Goal: Information Seeking & Learning: Learn about a topic

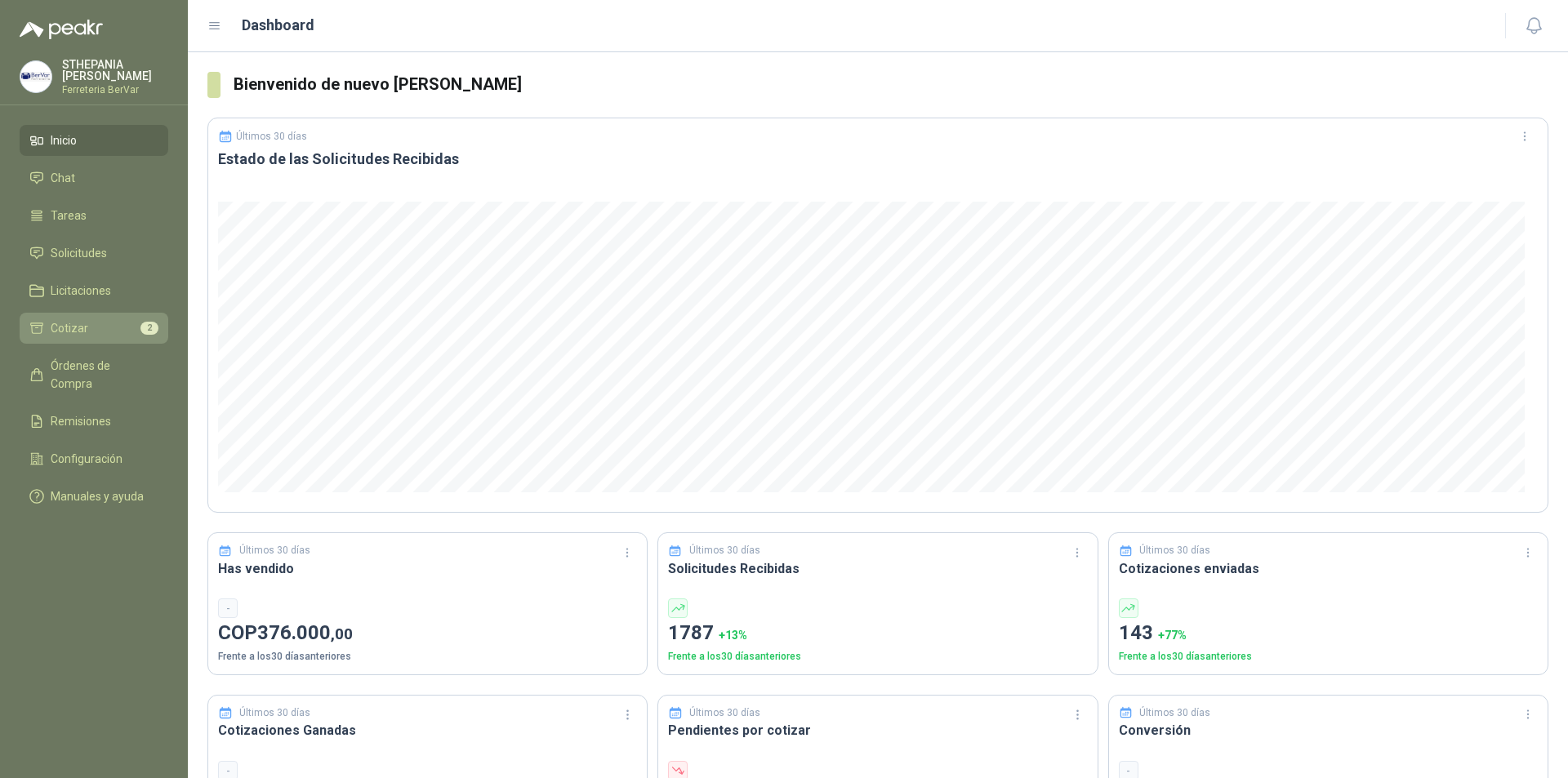
click at [102, 335] on li "Cotizar 2" at bounding box center [94, 328] width 129 height 18
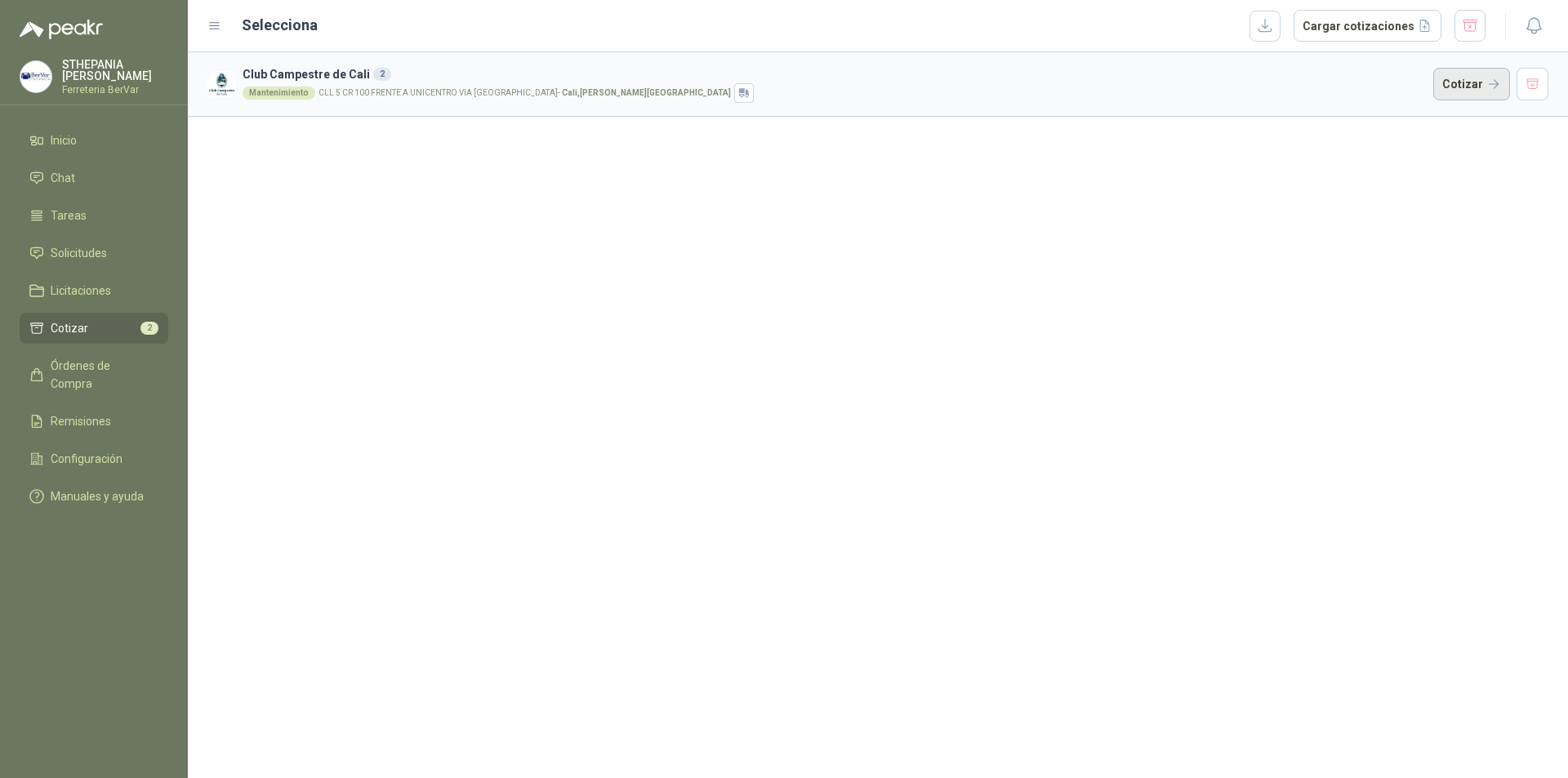
click at [658, 78] on button "Cotizar" at bounding box center [1471, 83] width 77 height 32
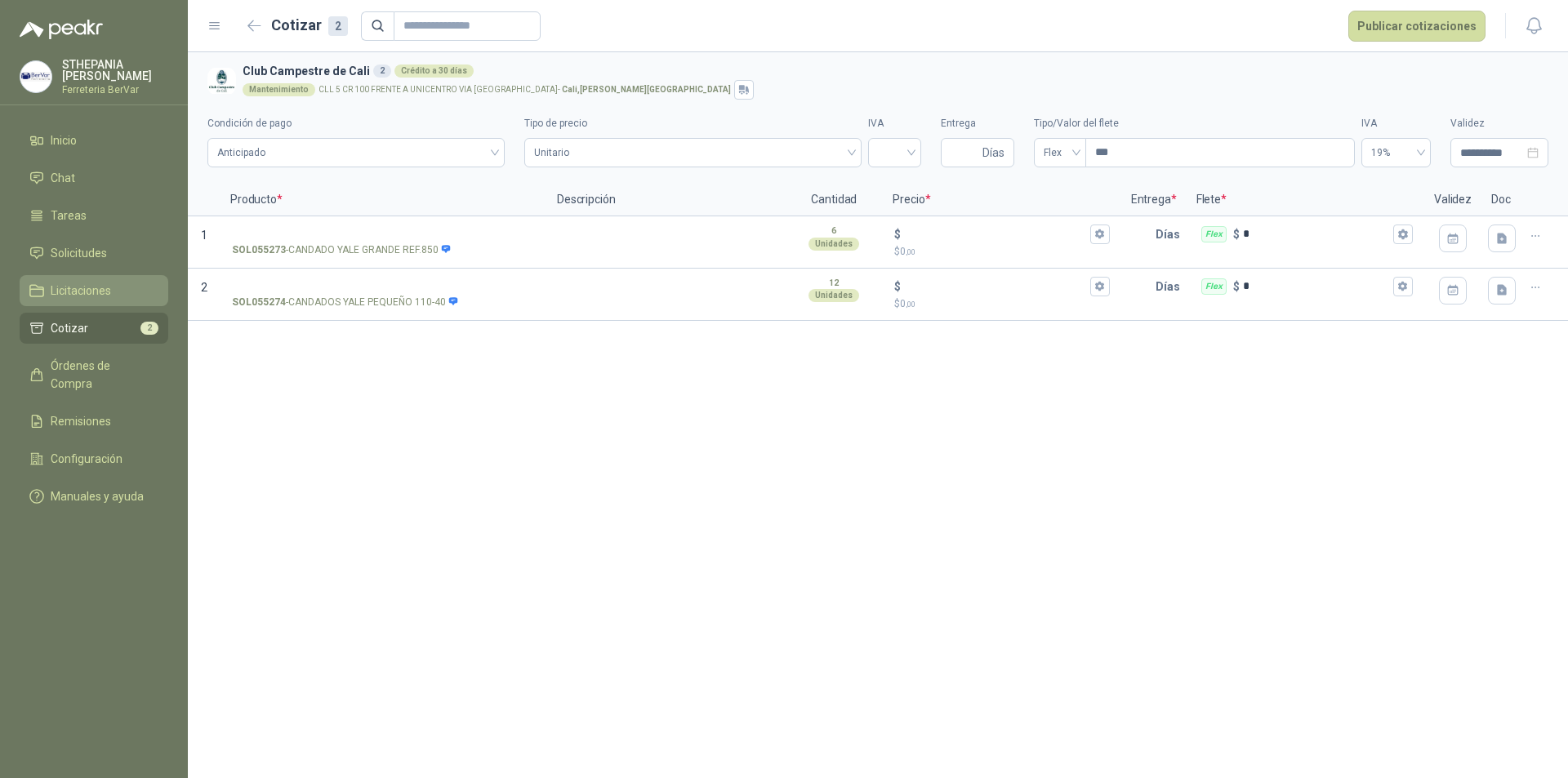
click at [103, 295] on span "Licitaciones" at bounding box center [80, 290] width 60 height 18
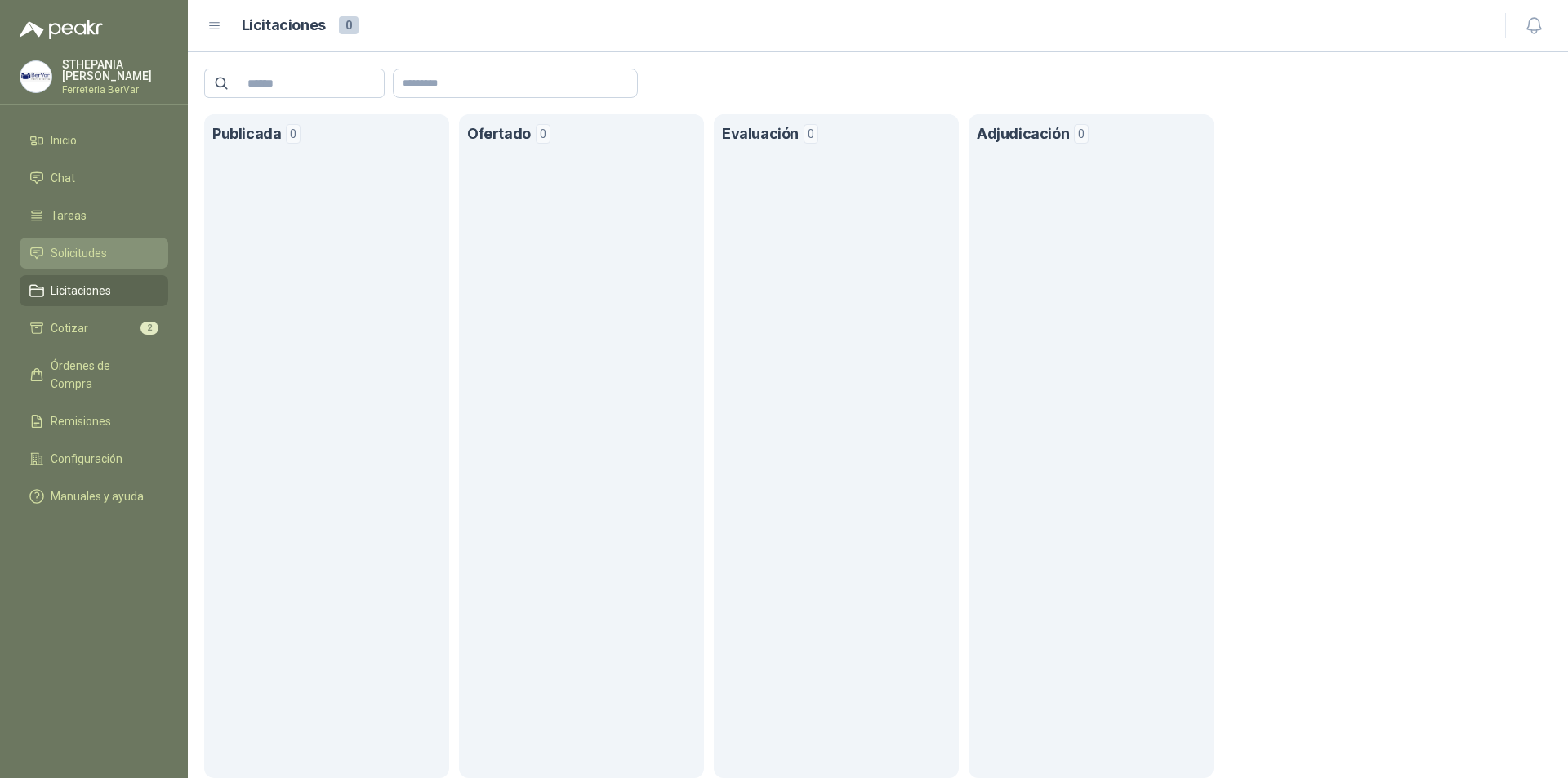
click at [80, 255] on span "Solicitudes" at bounding box center [78, 252] width 56 height 18
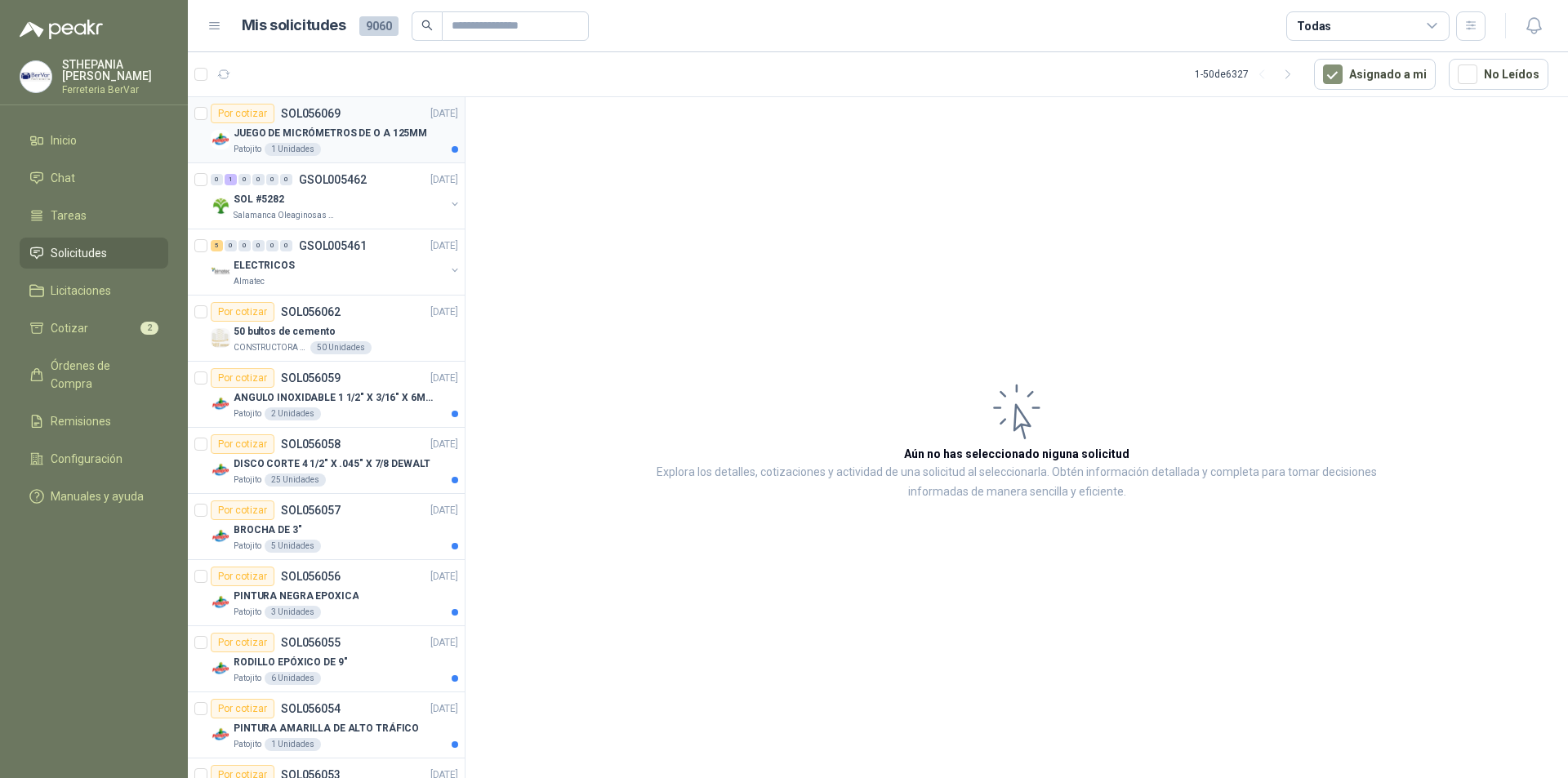
click at [377, 132] on p "JUEGO DE MICRÓMETROS DE O A 125MM" at bounding box center [331, 133] width 194 height 16
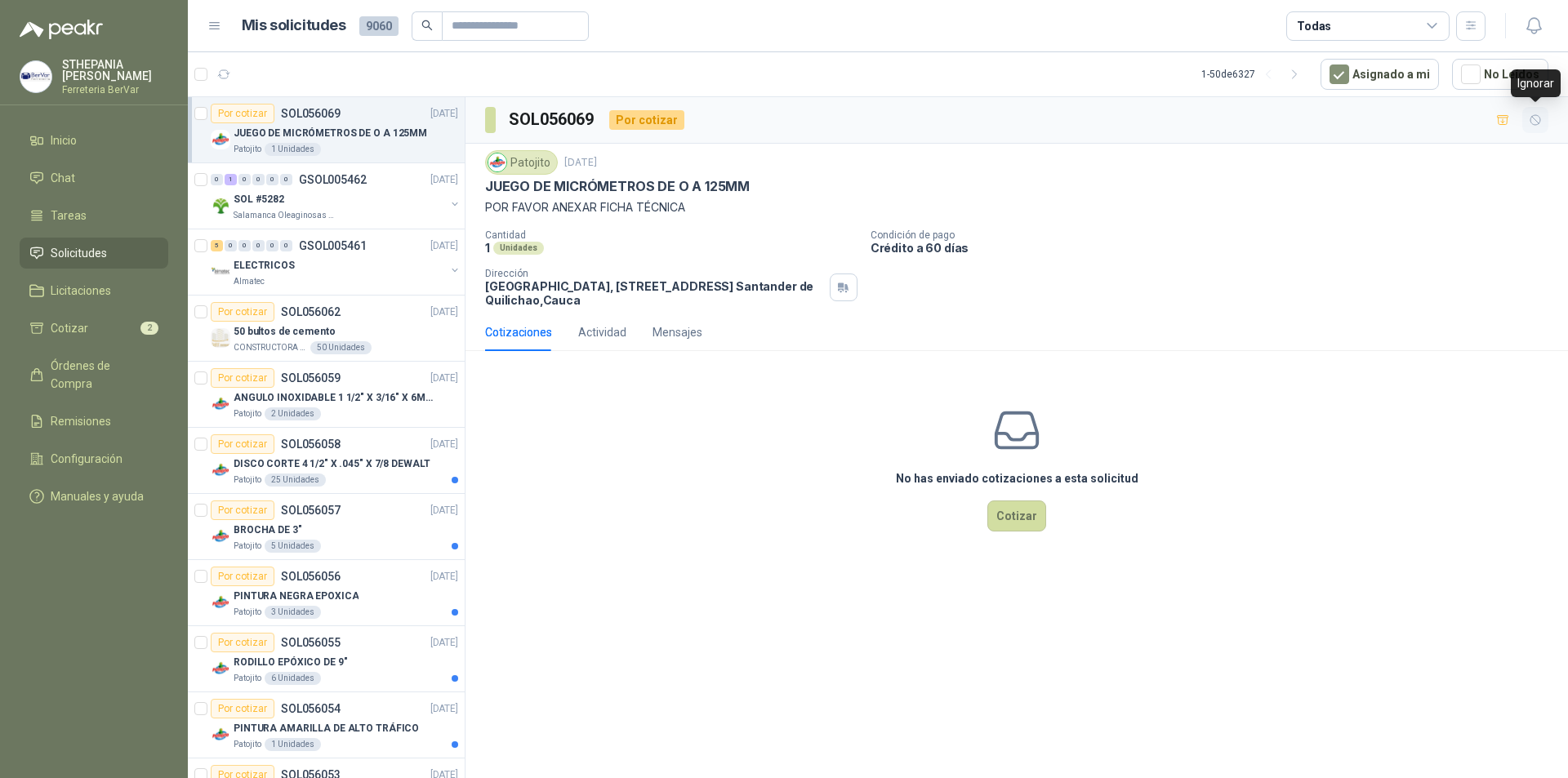
click at [658, 114] on icon "button" at bounding box center [1535, 120] width 14 height 14
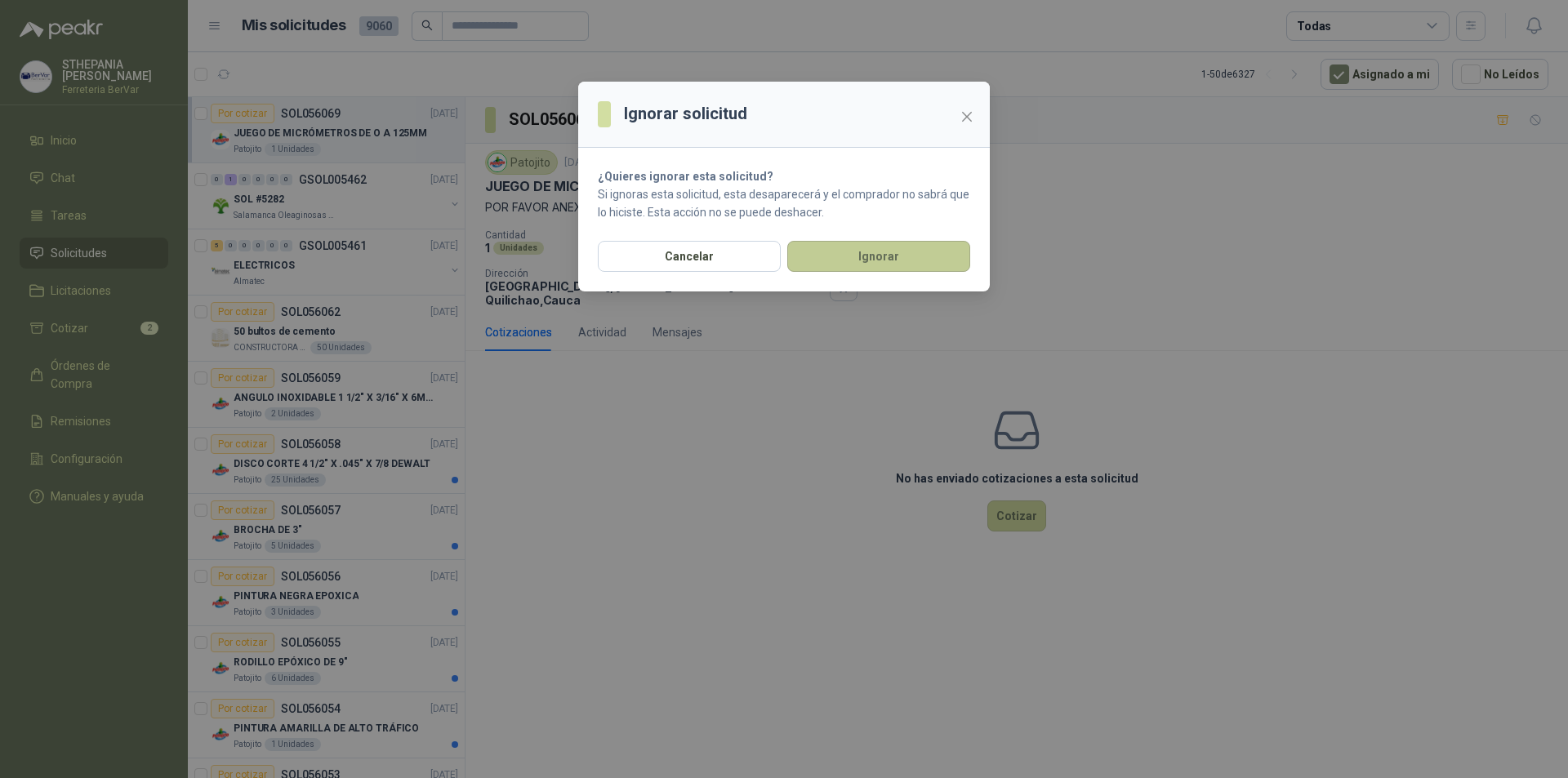
click at [658, 251] on button "Ignorar" at bounding box center [878, 257] width 183 height 31
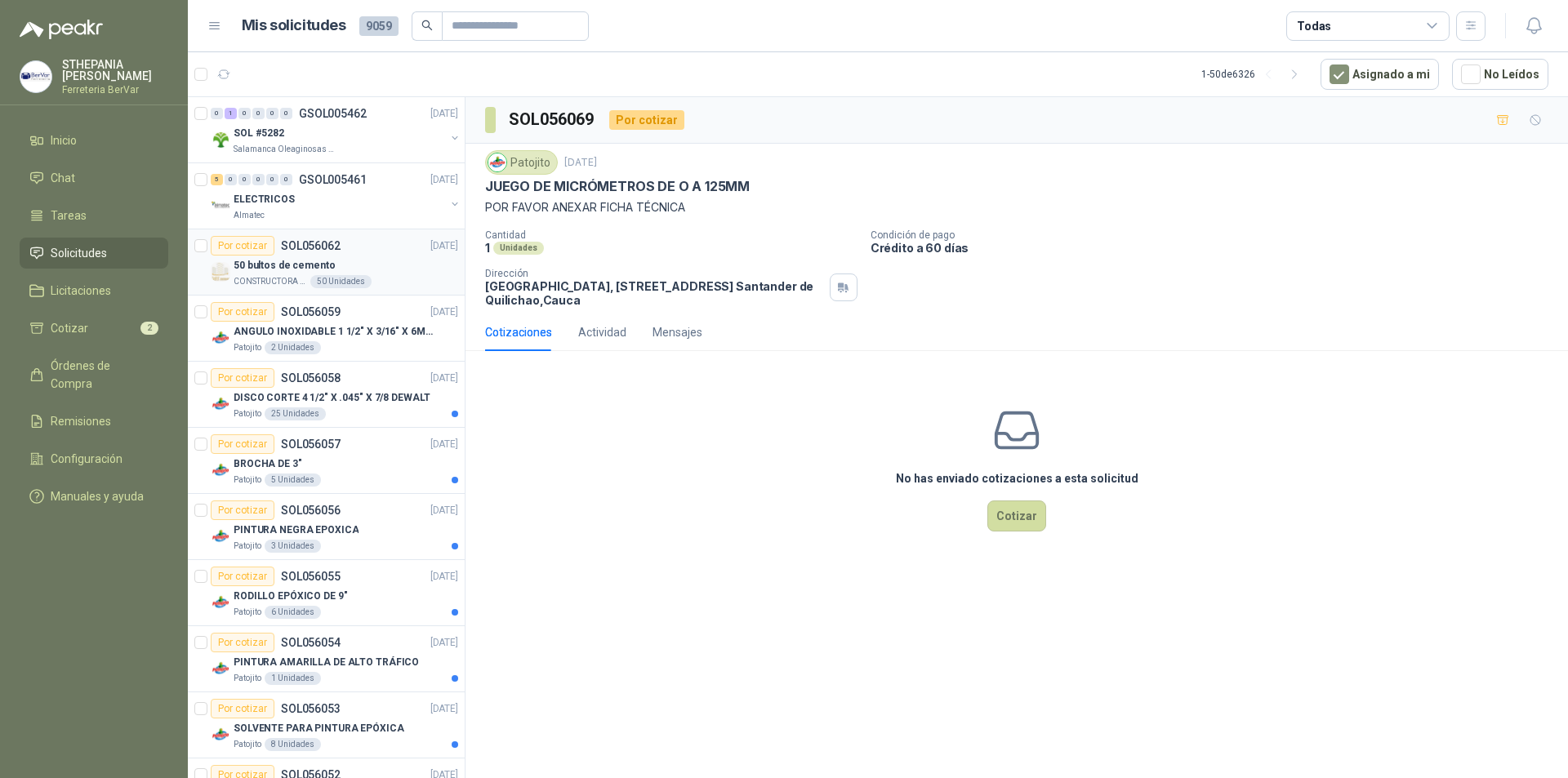
click at [343, 265] on div "50 bultos de cemento" at bounding box center [345, 265] width 224 height 19
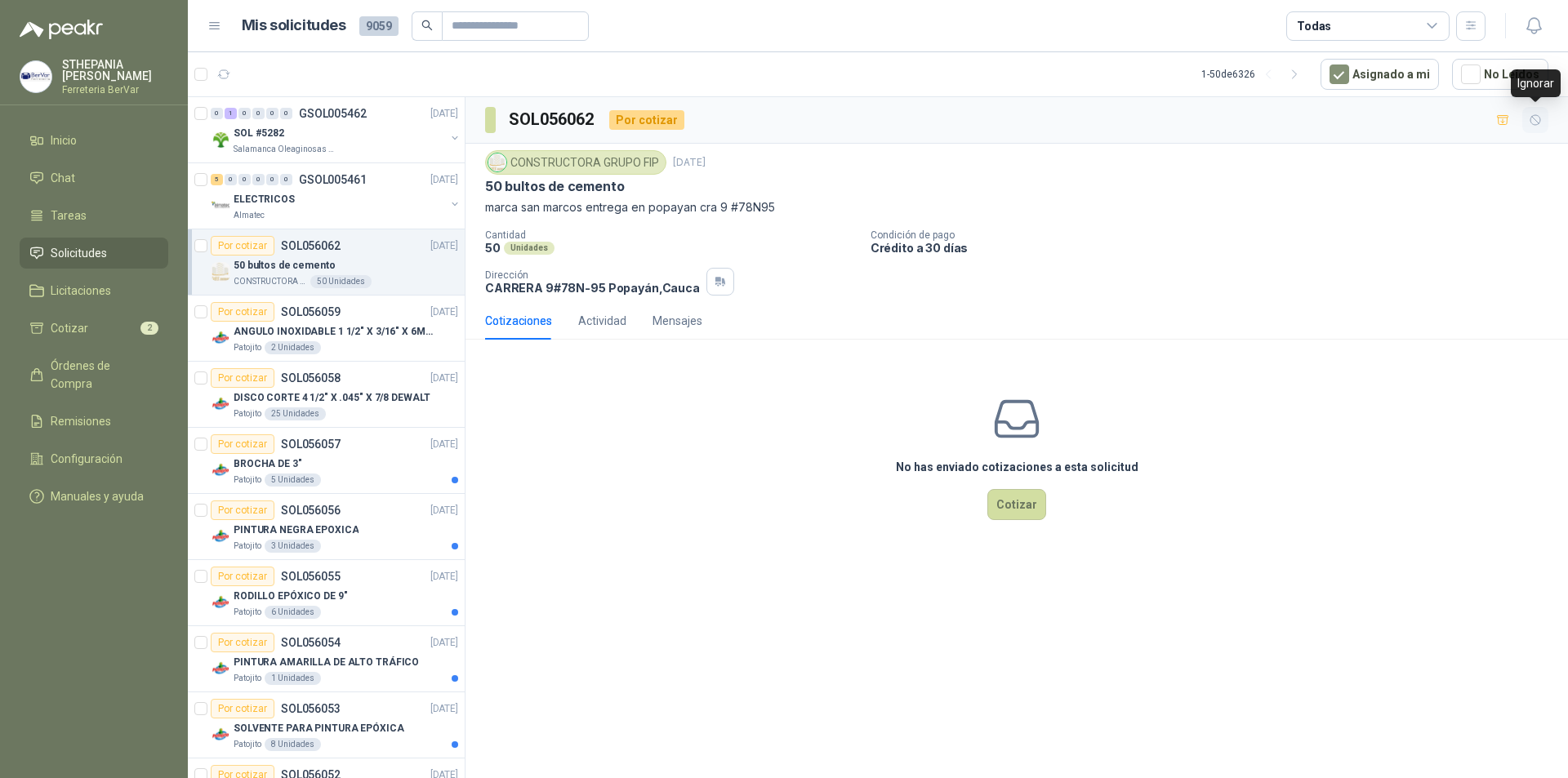
click at [658, 123] on icon "button" at bounding box center [1535, 120] width 10 height 10
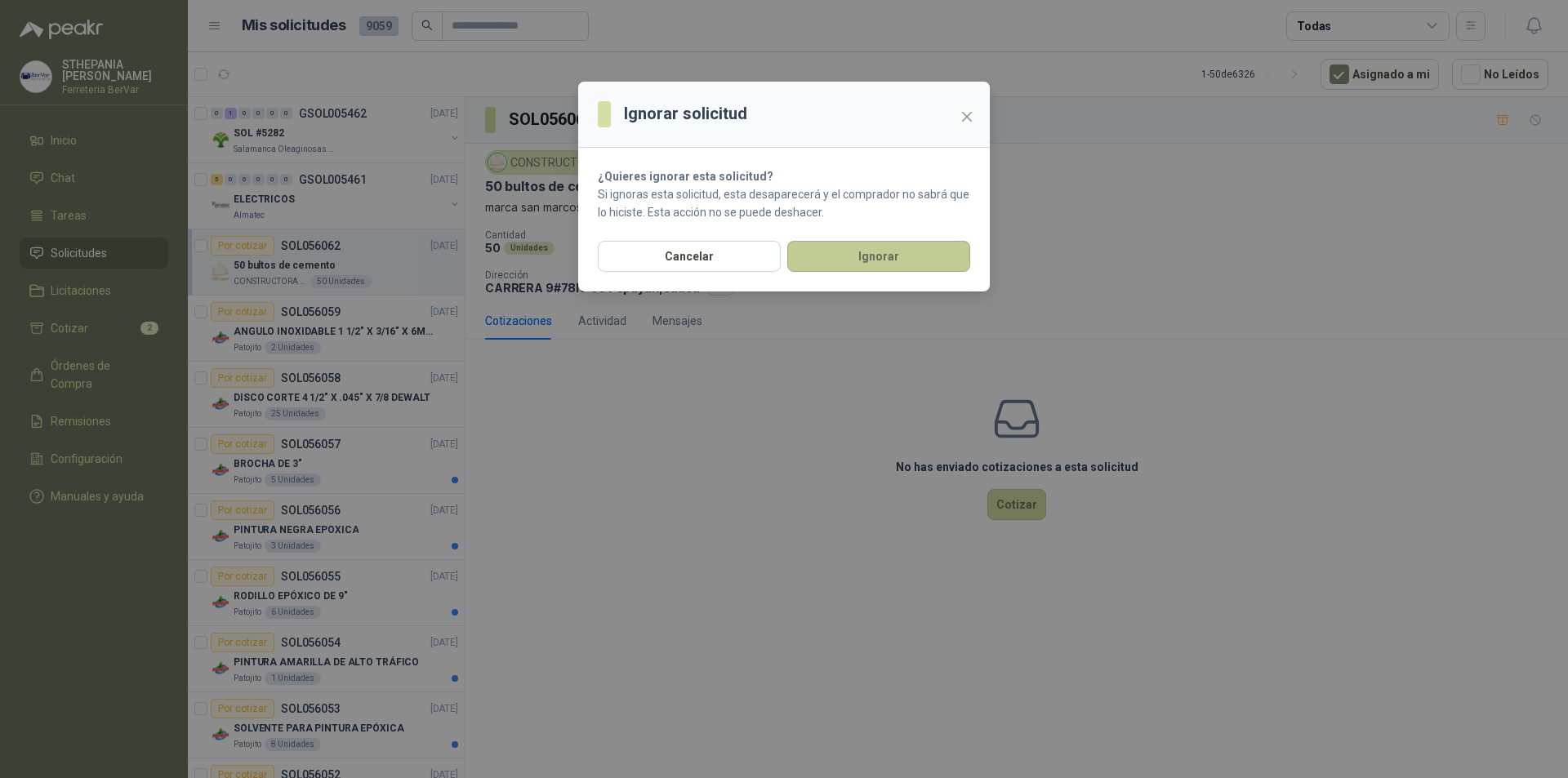
click at [658, 257] on button "Ignorar" at bounding box center [878, 257] width 183 height 31
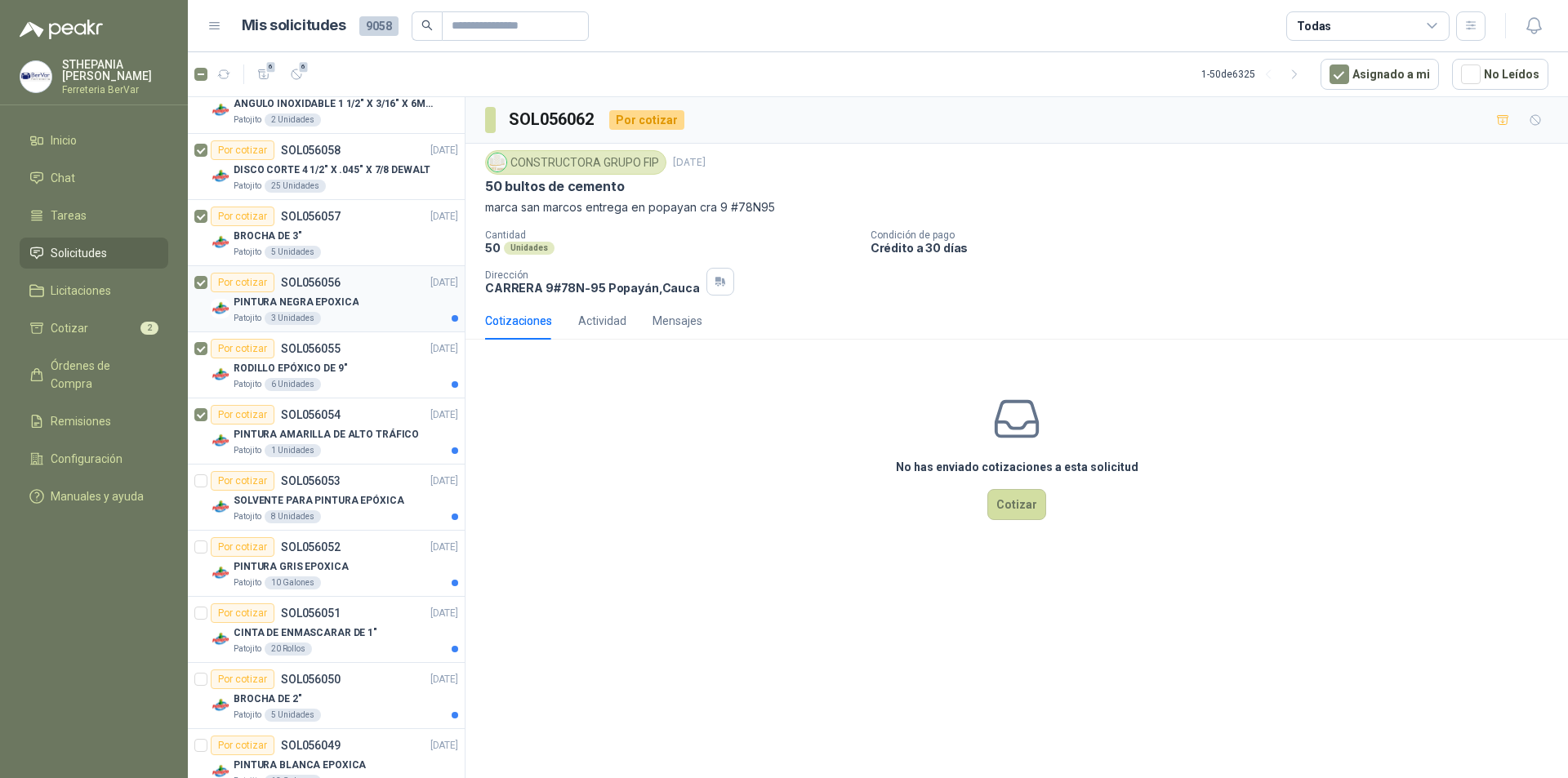
scroll to position [163, 0]
click at [202, 456] on div at bounding box center [200, 628] width 13 height 53
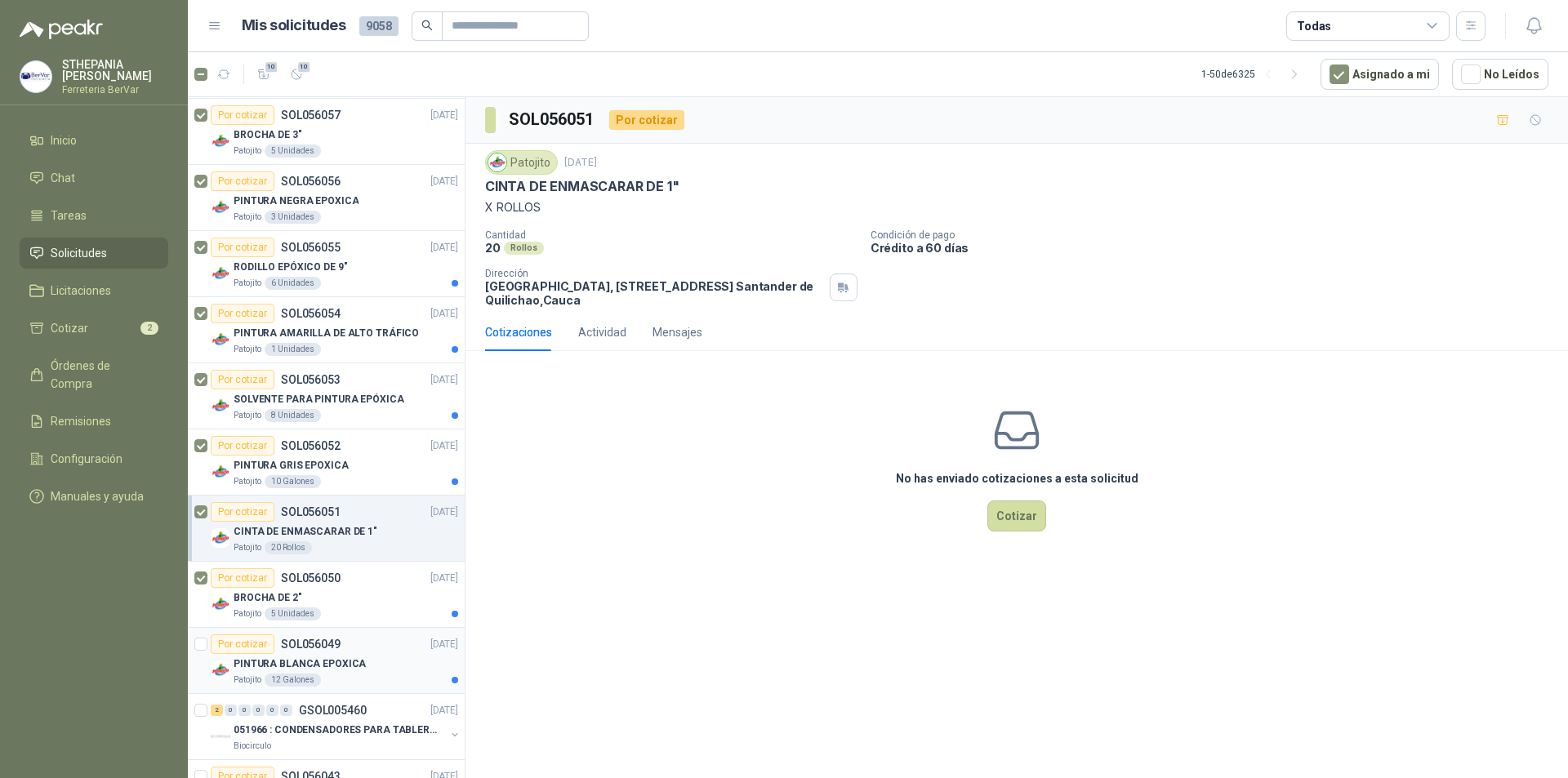
scroll to position [327, 0]
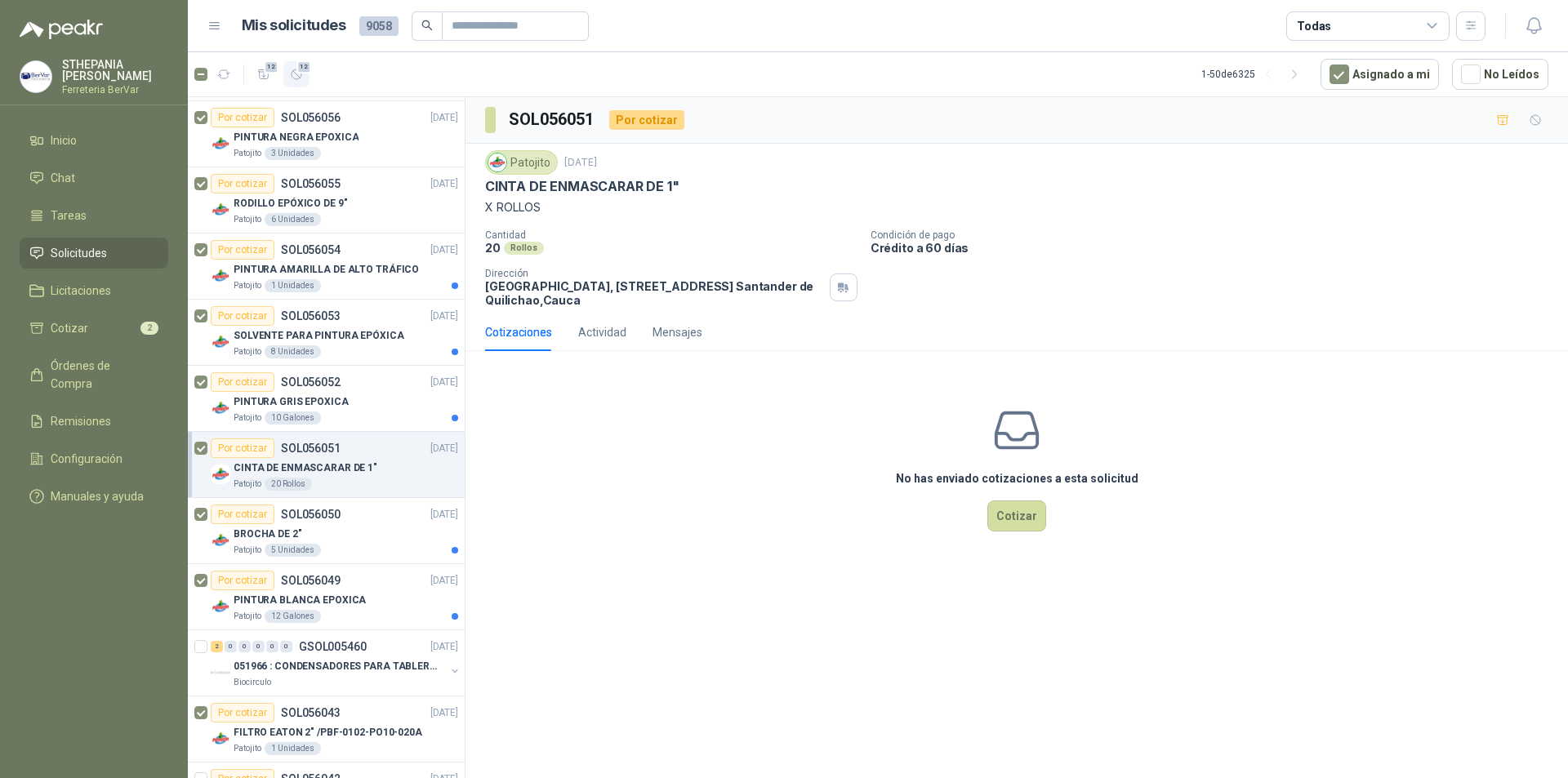
click at [305, 78] on button "12" at bounding box center [296, 74] width 26 height 26
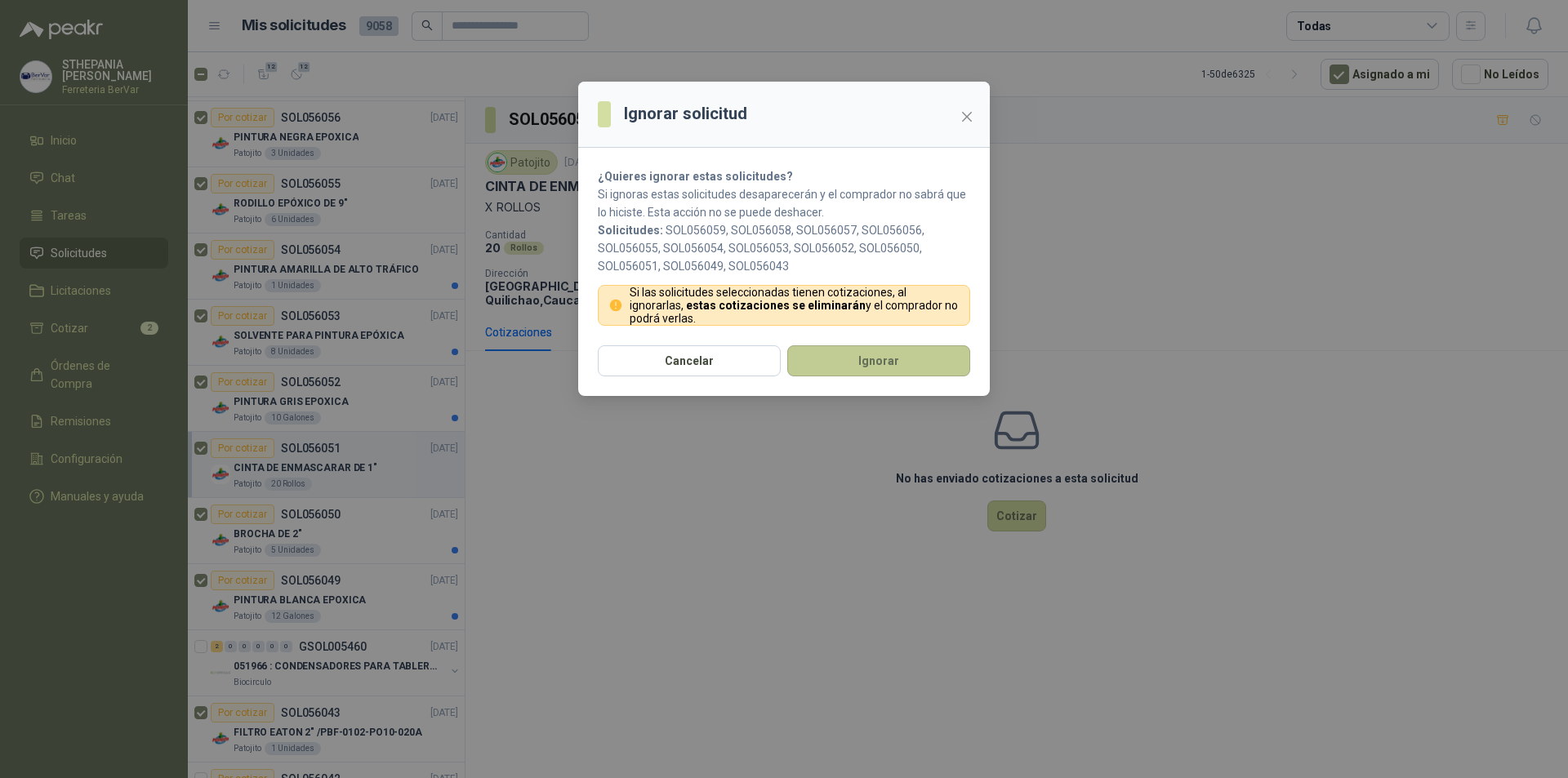
click at [658, 353] on button "Ignorar" at bounding box center [878, 361] width 183 height 31
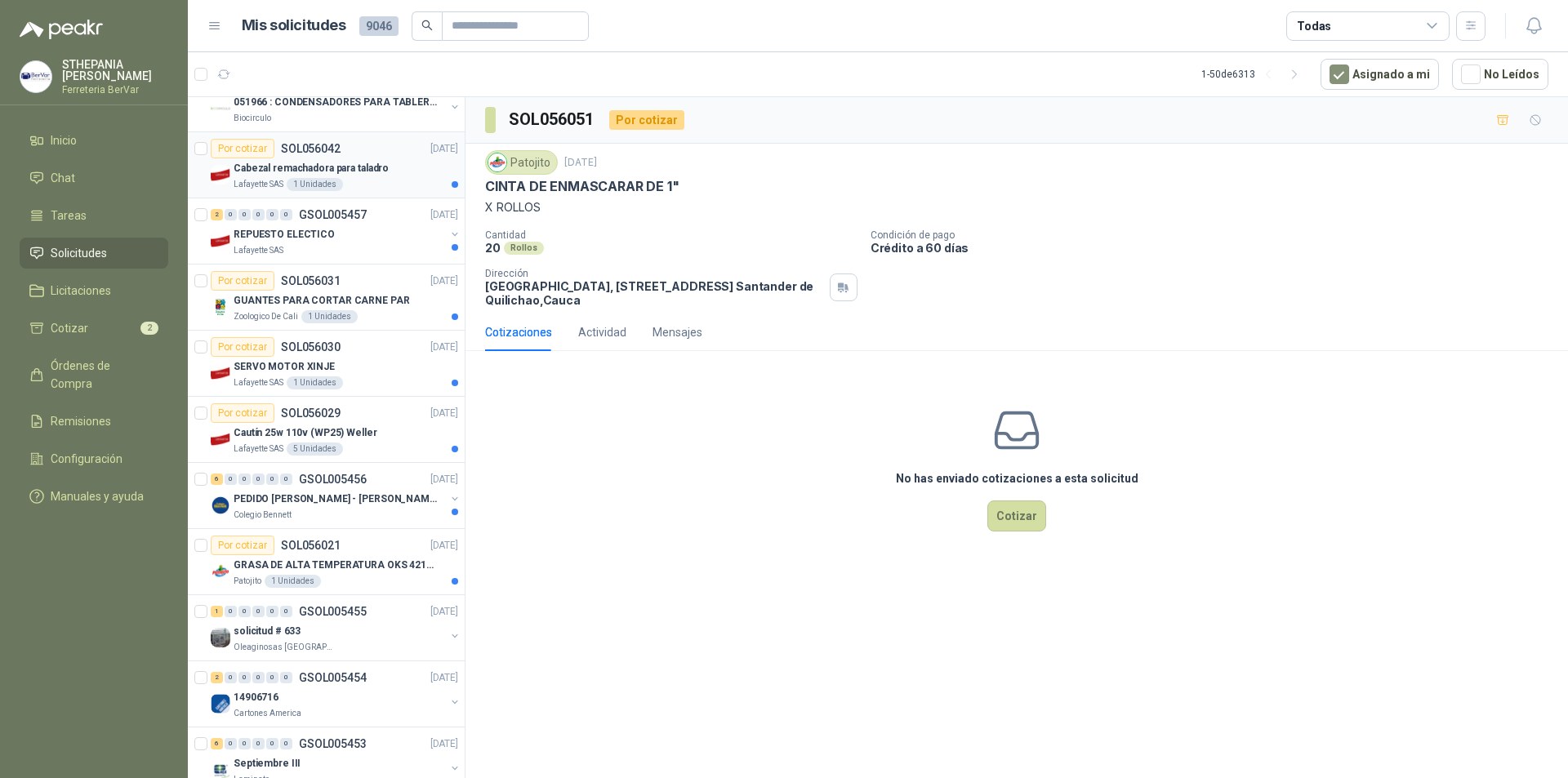
scroll to position [0, 0]
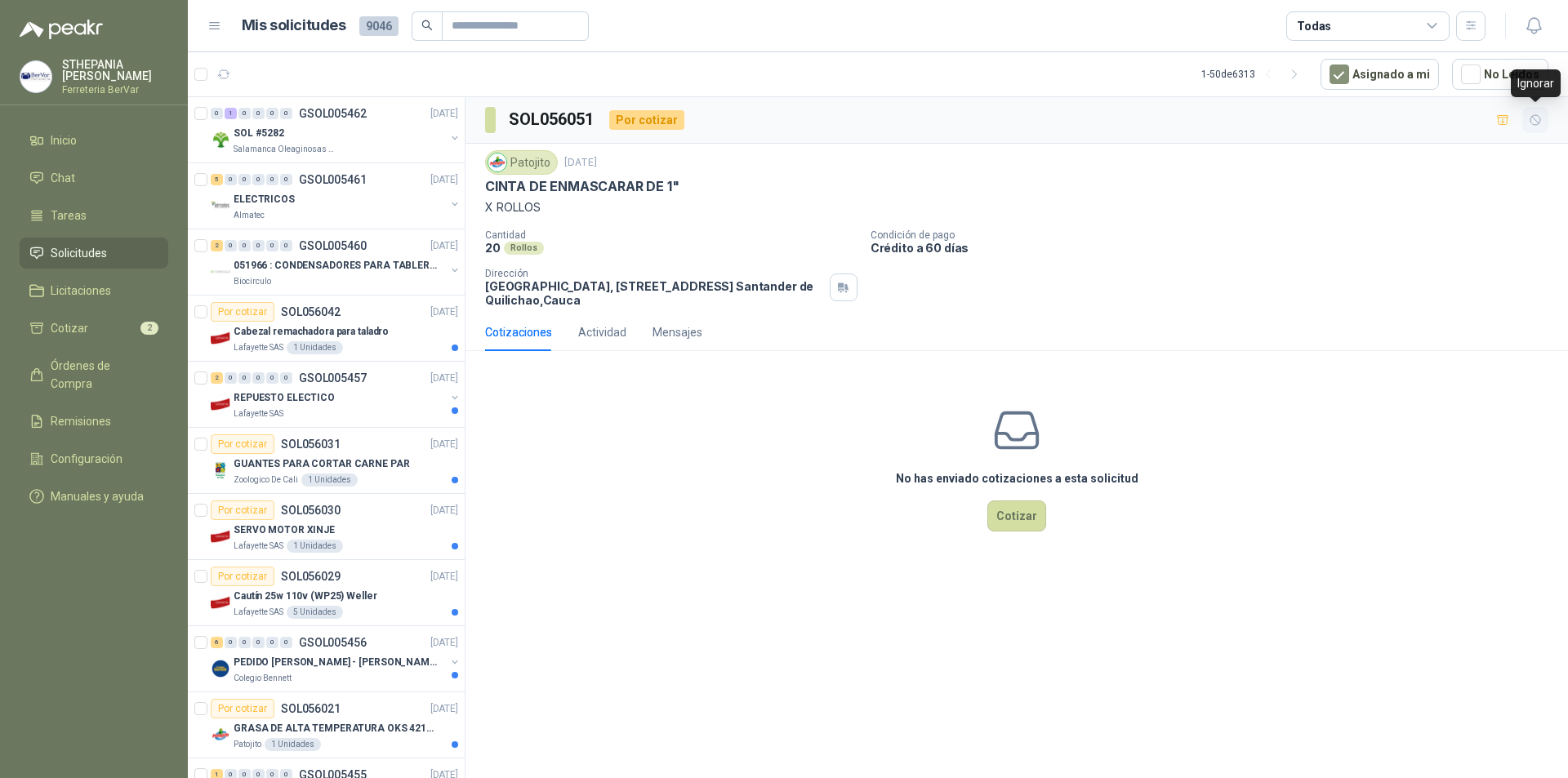
click at [658, 114] on icon "button" at bounding box center [1535, 120] width 14 height 14
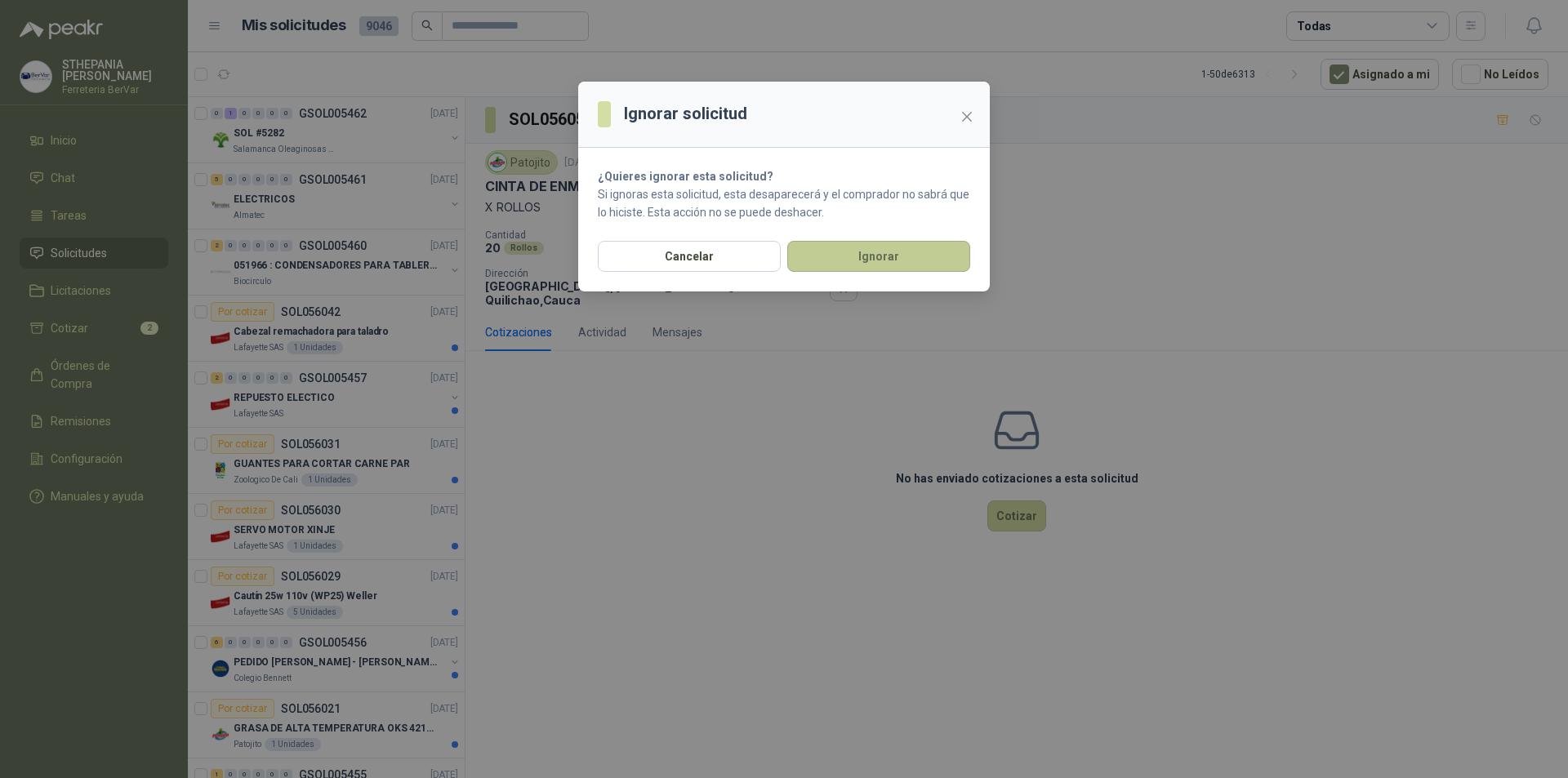
click at [658, 241] on button "Ignorar" at bounding box center [878, 257] width 183 height 31
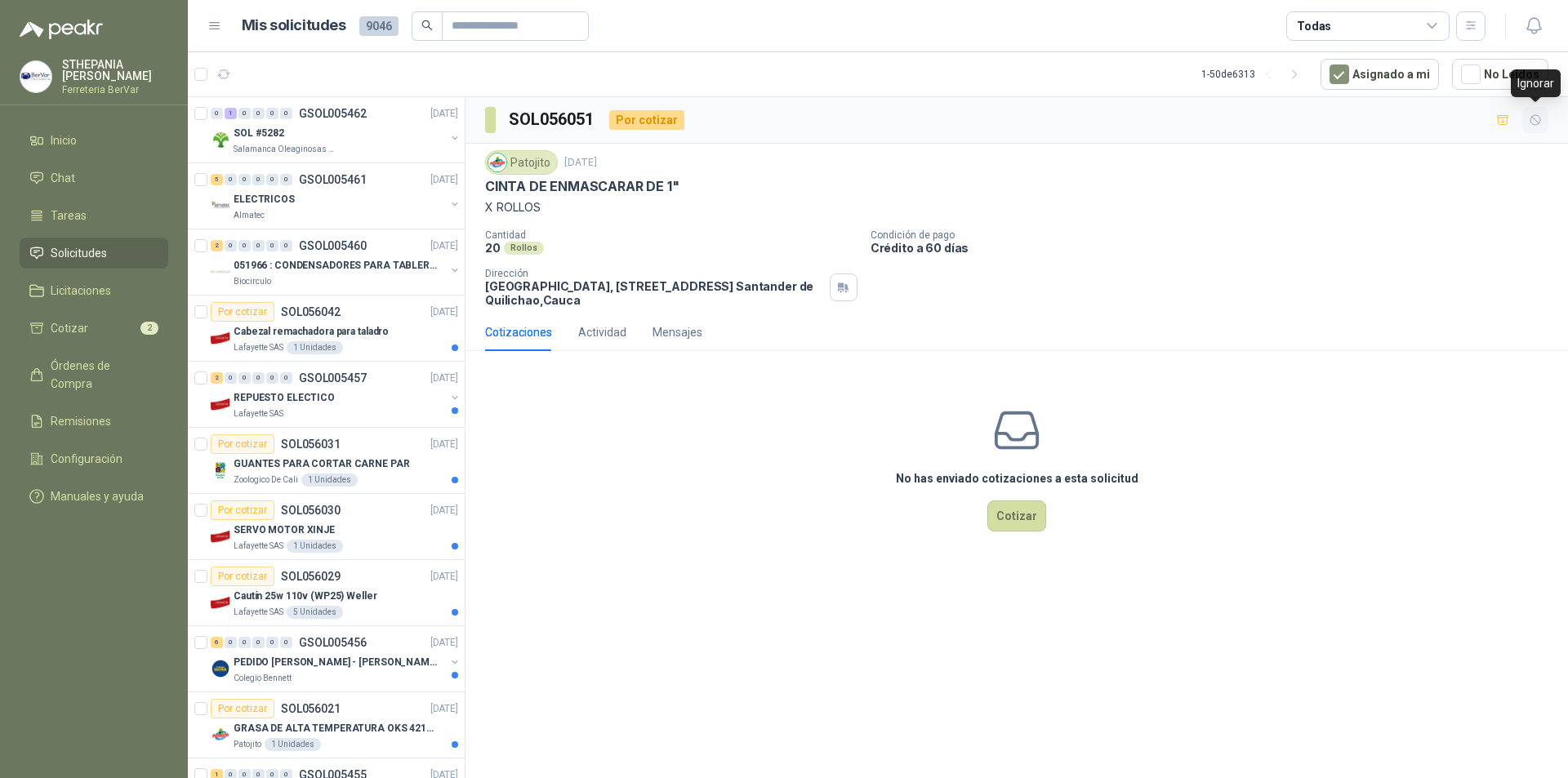
click at [658, 114] on icon "button" at bounding box center [1535, 120] width 14 height 14
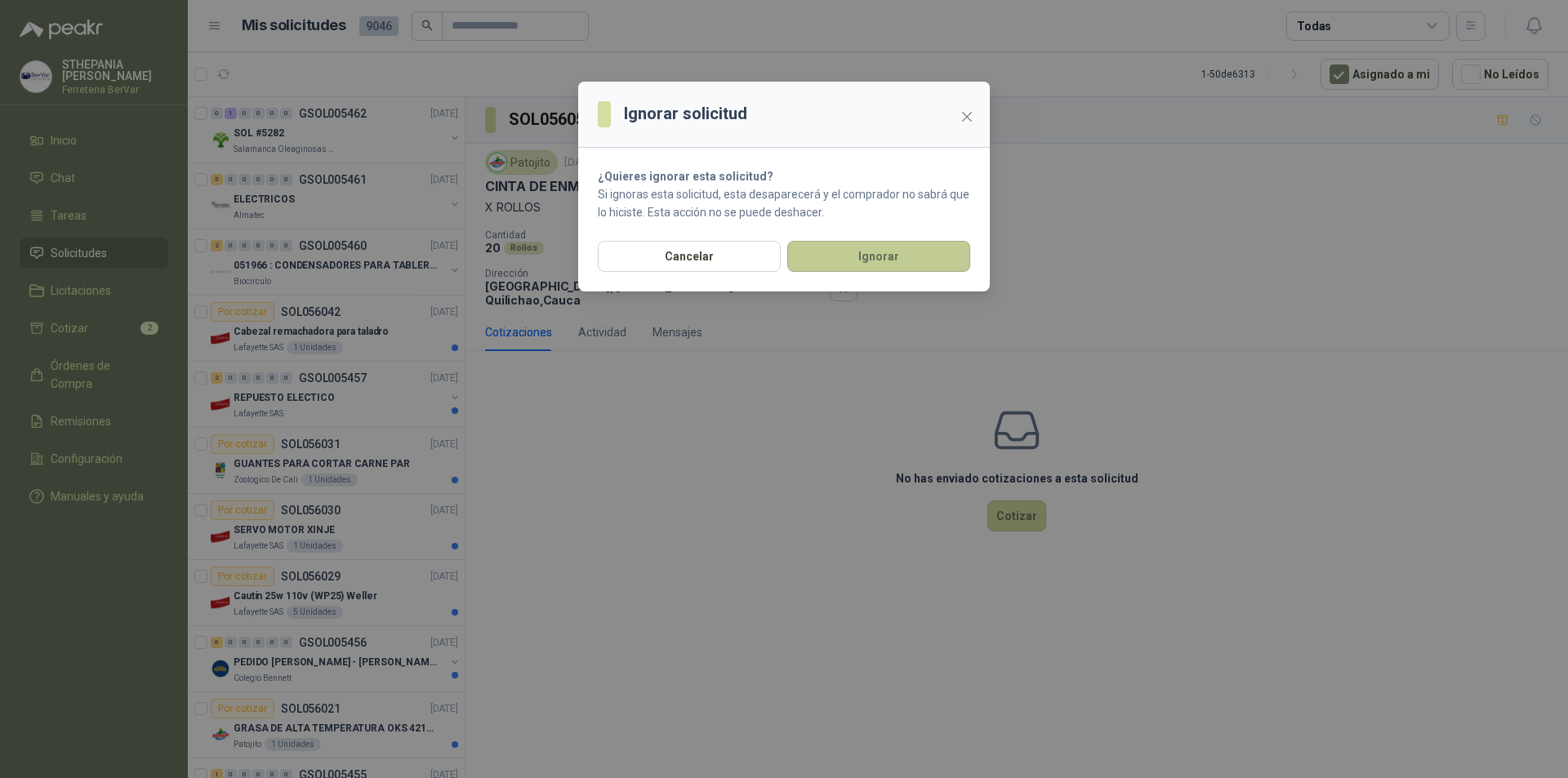
click at [658, 253] on button "Ignorar" at bounding box center [878, 257] width 183 height 31
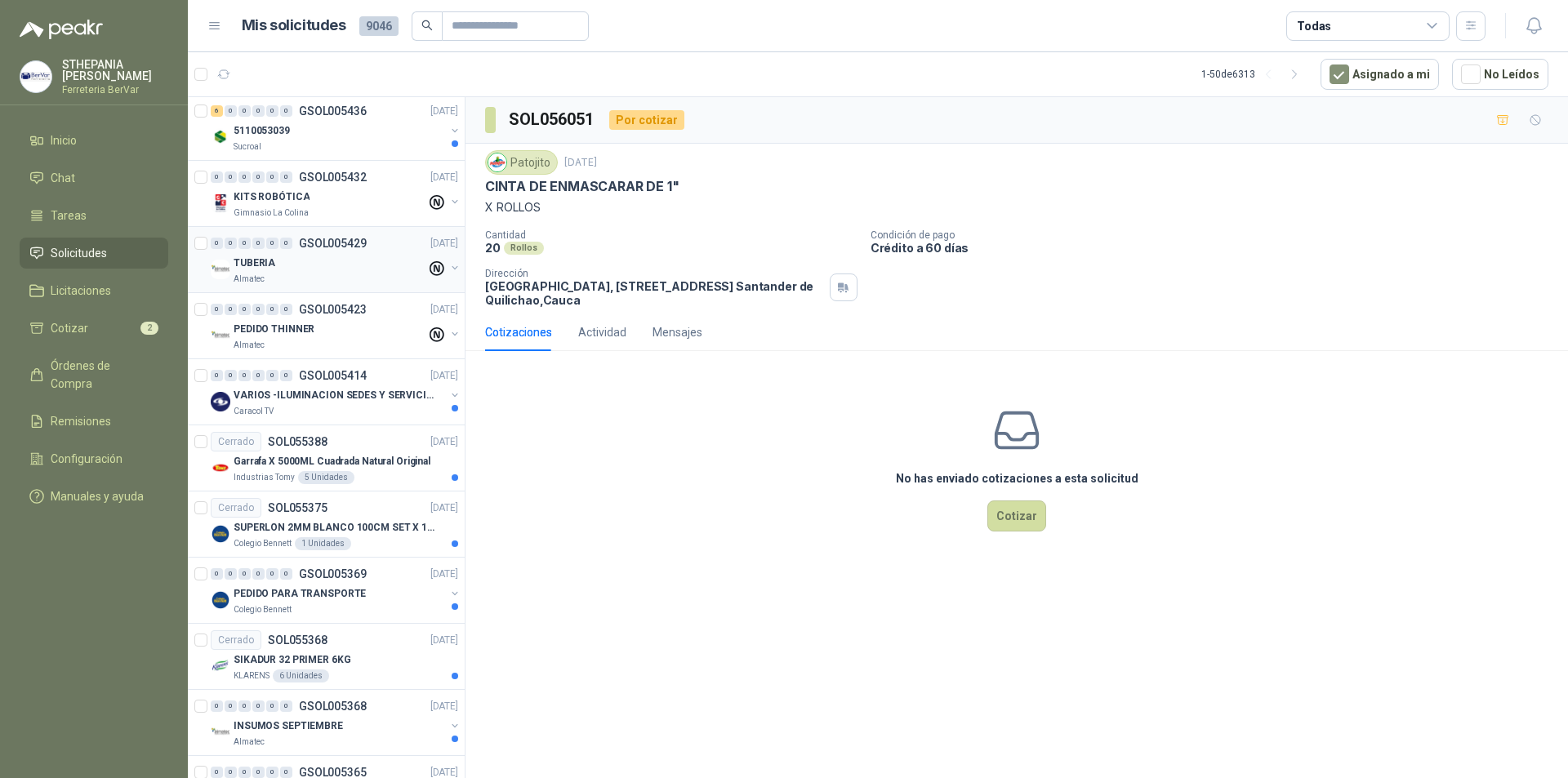
scroll to position [2655, 0]
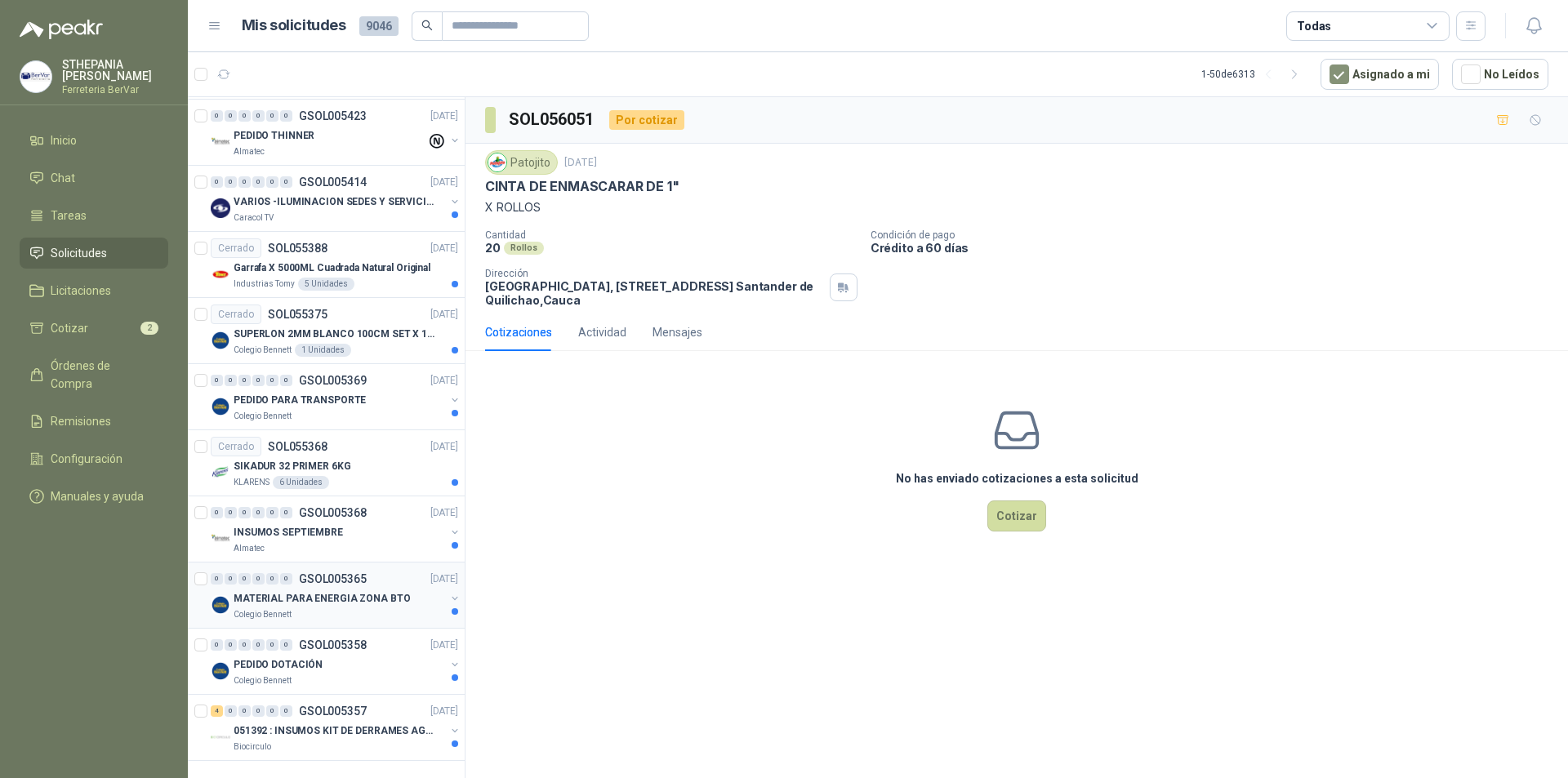
click at [239, 456] on div "MATERIAL PARA ENERGIA ZONA BTO" at bounding box center [339, 598] width 211 height 19
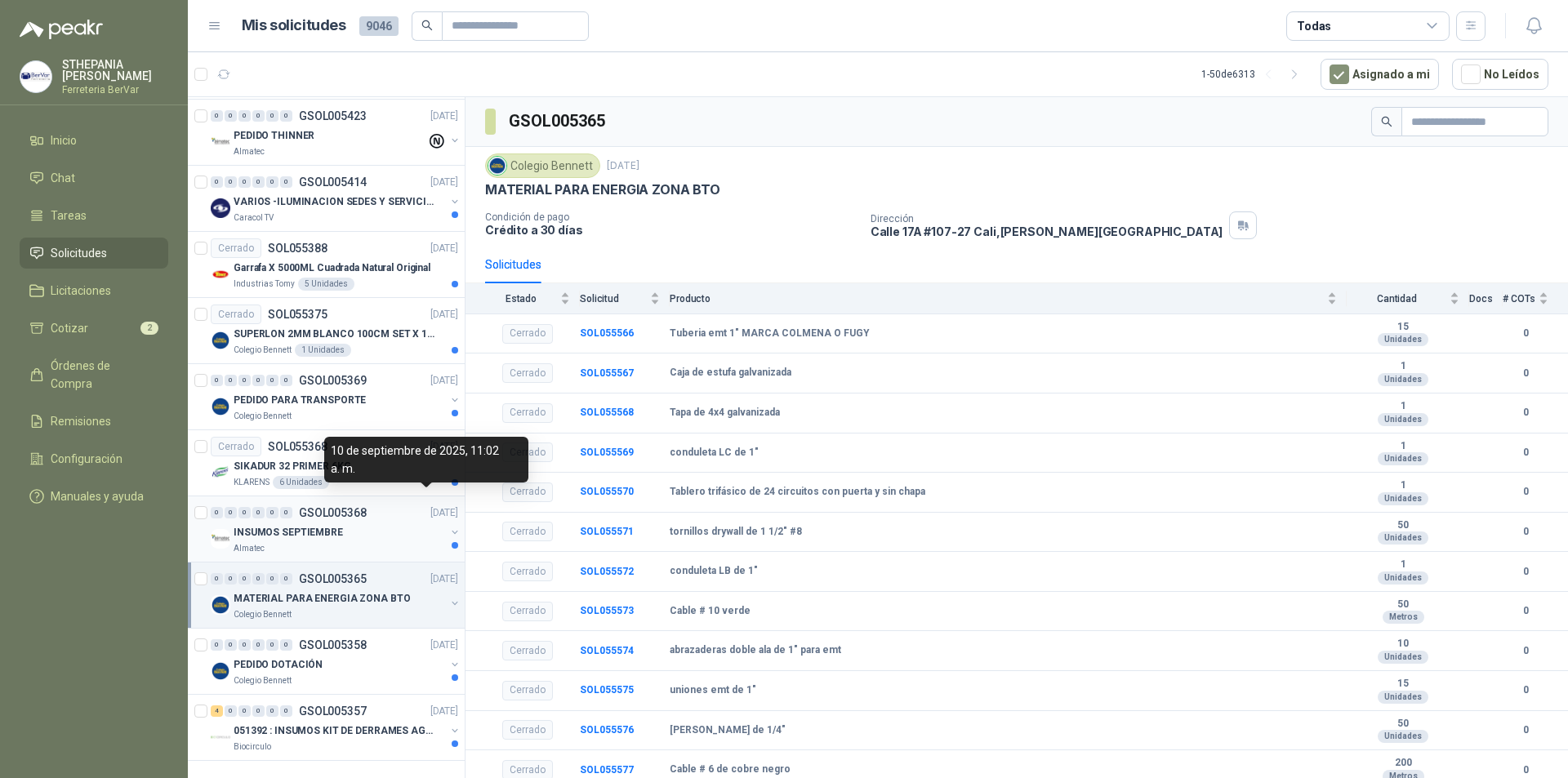
click at [430, 456] on p "[DATE]" at bounding box center [444, 512] width 28 height 16
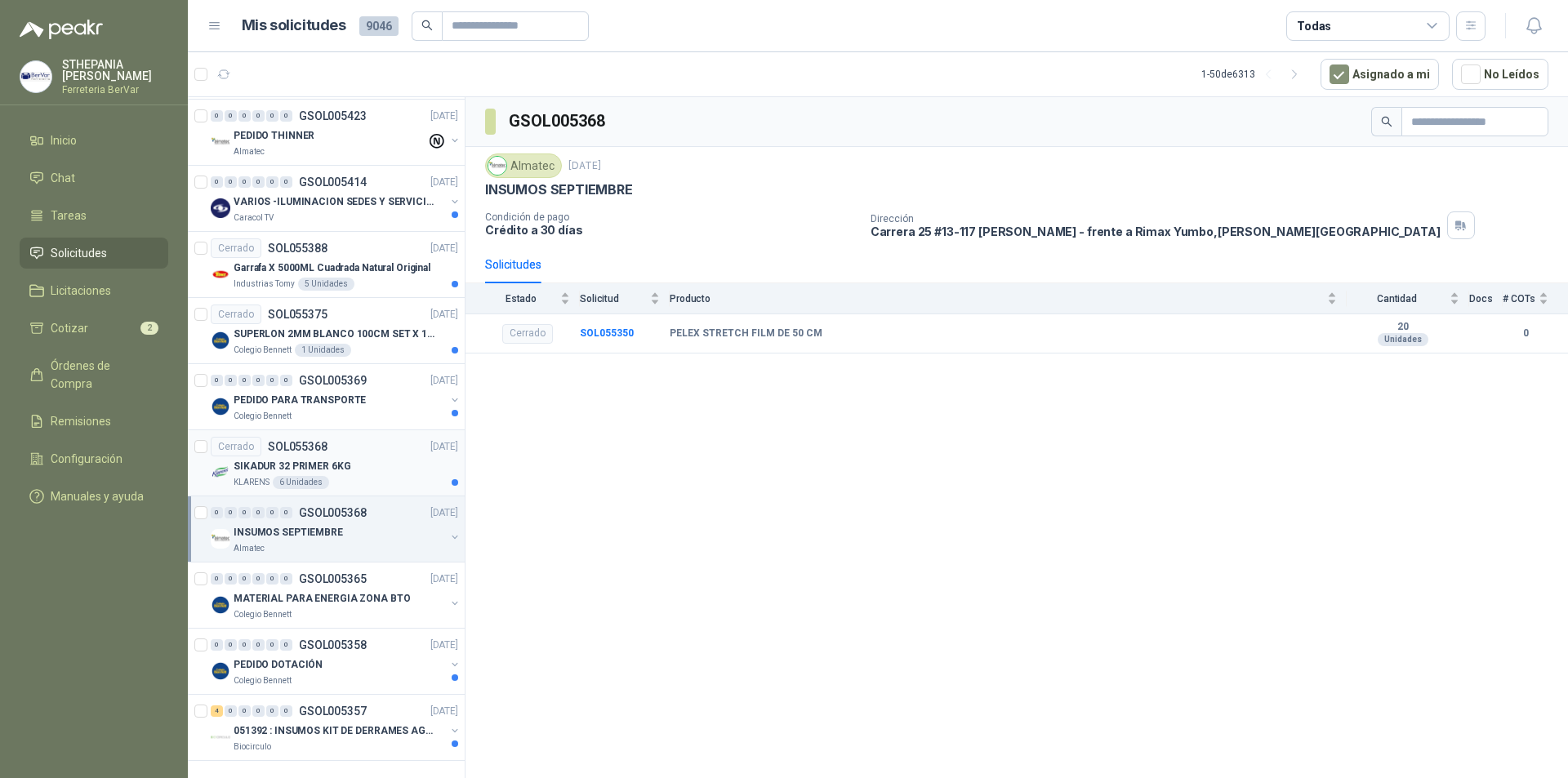
click at [328, 456] on p "SIKADUR 32 PRIMER 6KG" at bounding box center [292, 466] width 116 height 16
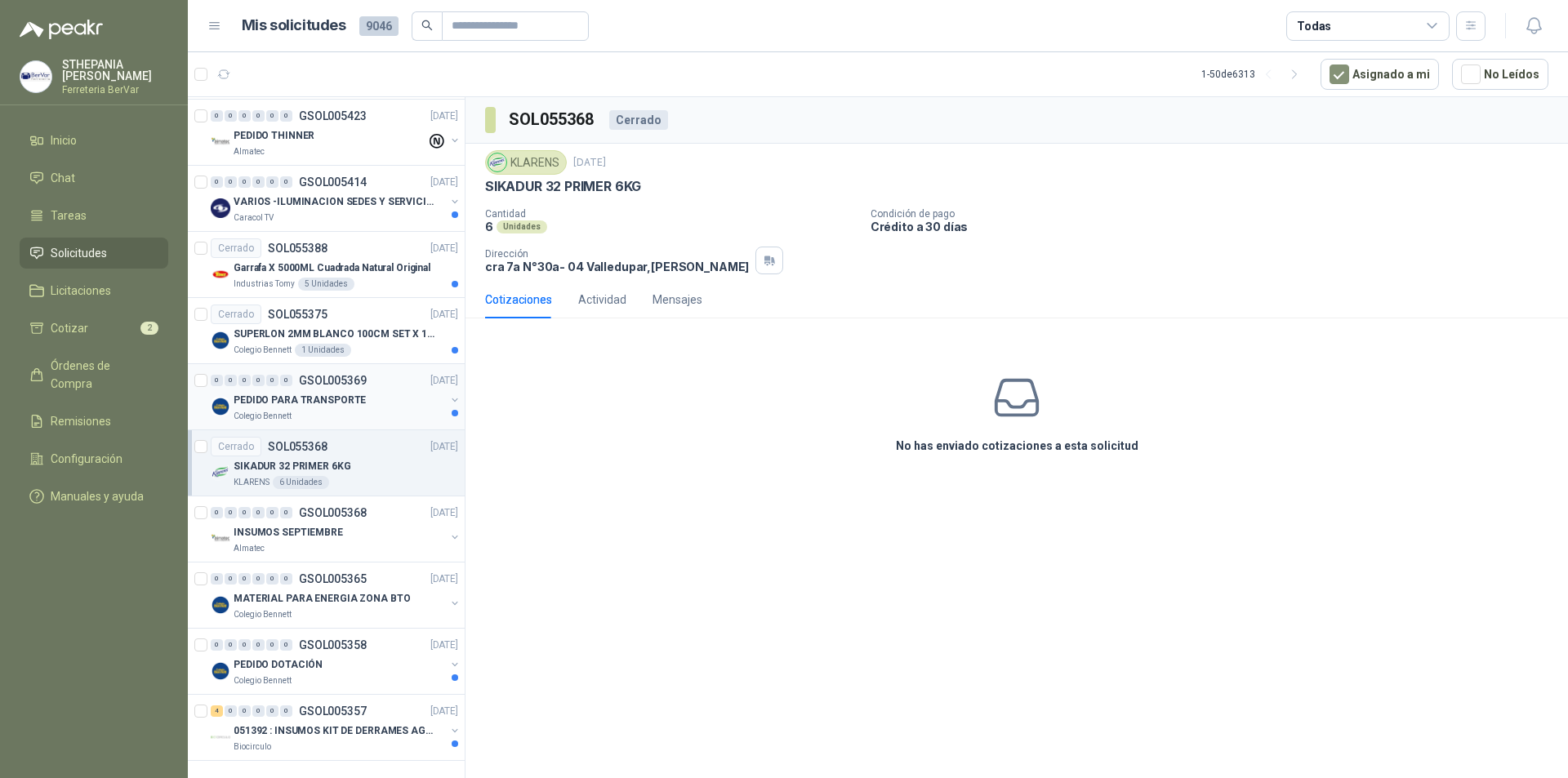
click at [346, 392] on p "PEDIDO PARA TRANSPORTE" at bounding box center [299, 400] width 132 height 16
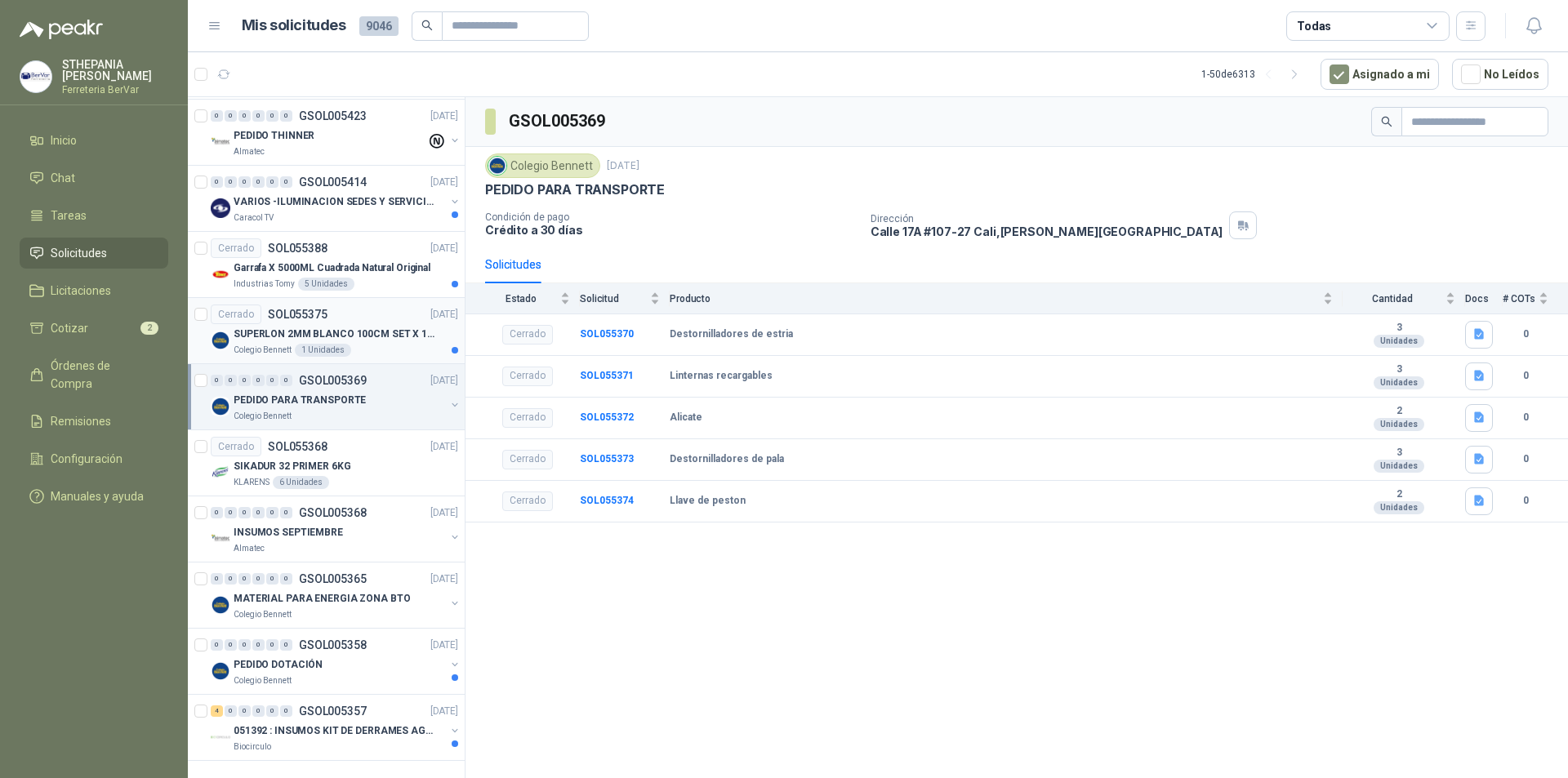
click at [286, 343] on p "Colegio Bennett" at bounding box center [262, 350] width 58 height 13
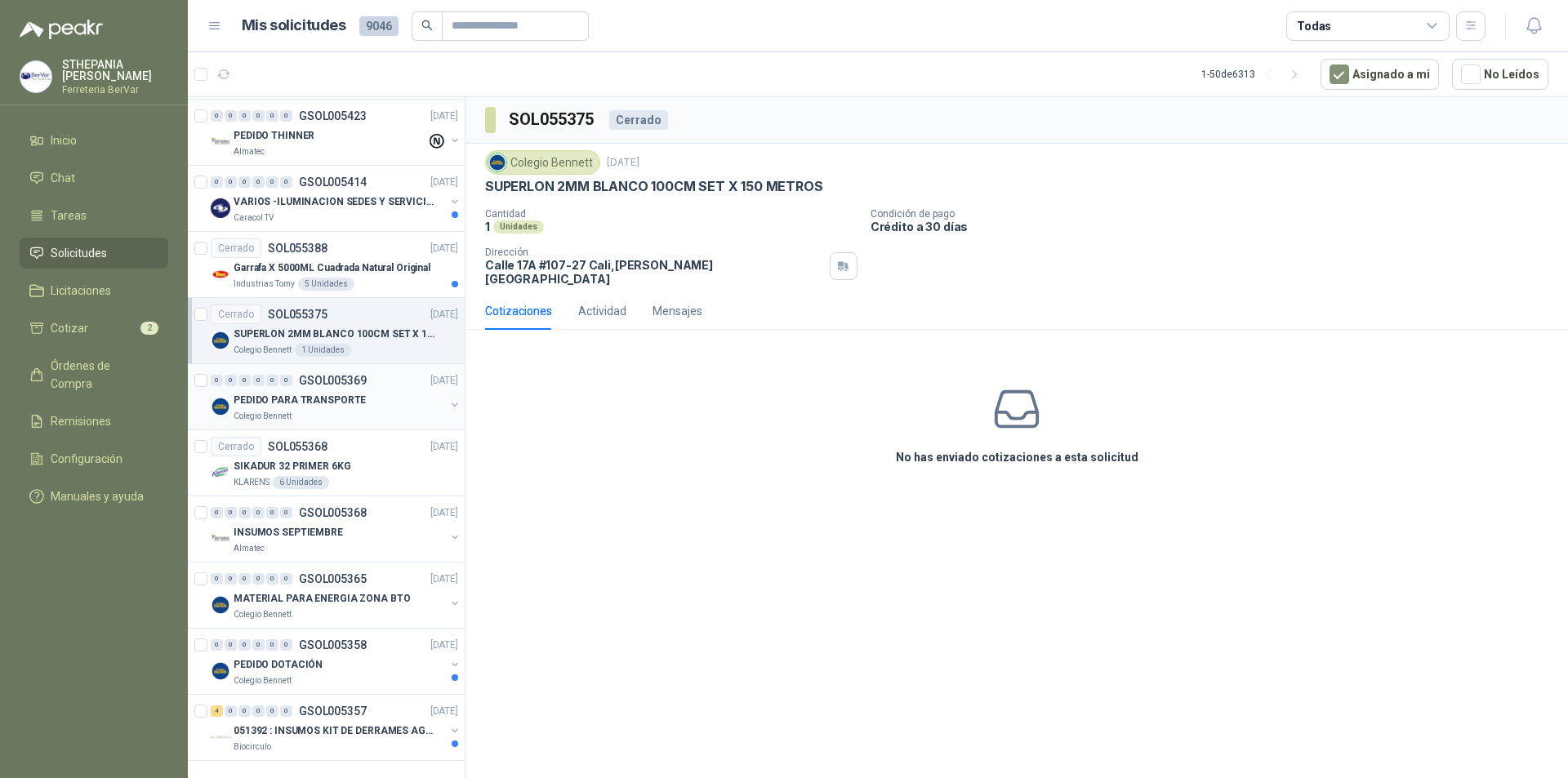
click at [320, 392] on p "PEDIDO PARA TRANSPORTE" at bounding box center [299, 400] width 132 height 16
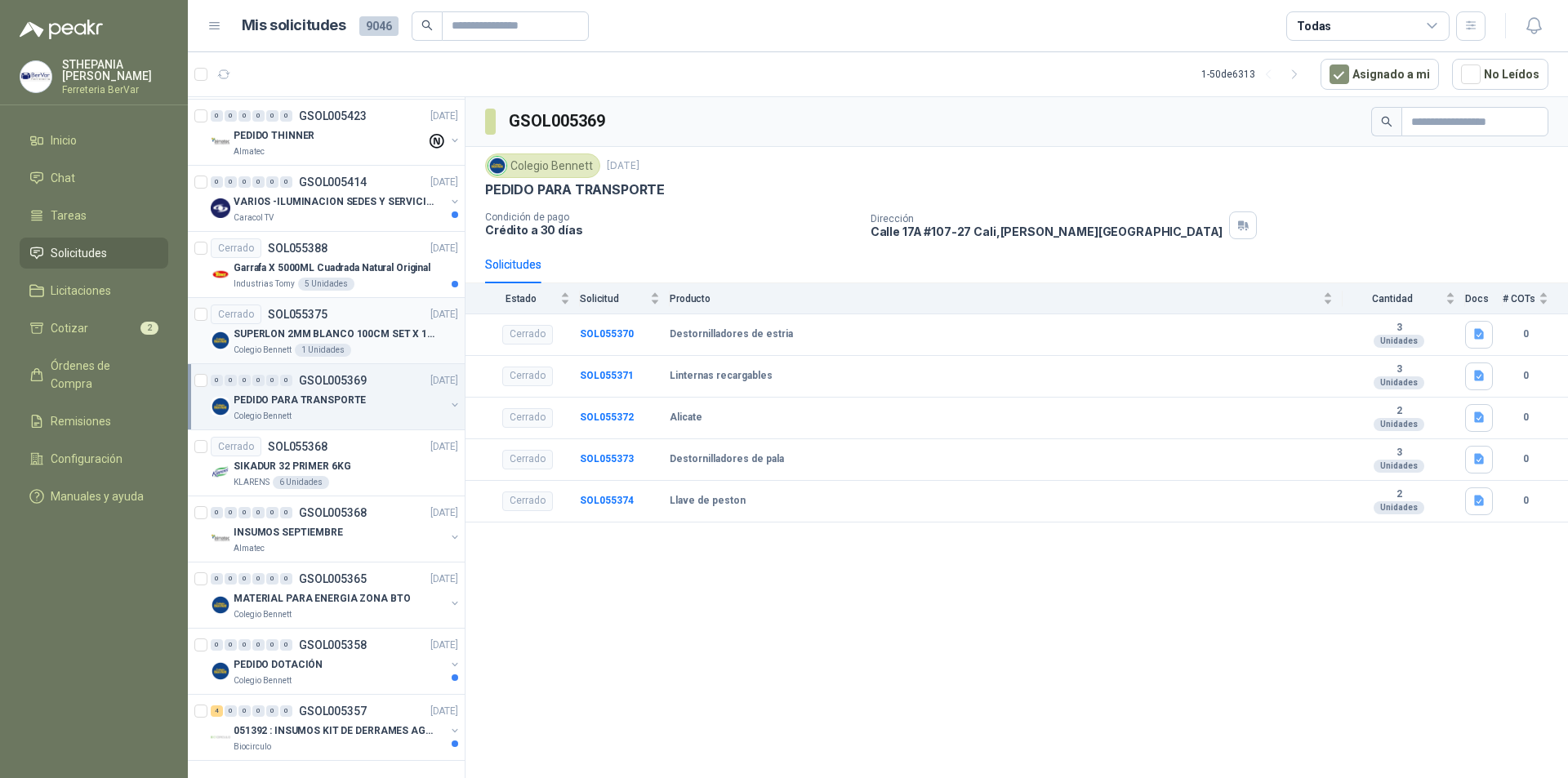
click at [400, 343] on div "Colegio [PERSON_NAME] 1 Unidades" at bounding box center [345, 350] width 224 height 13
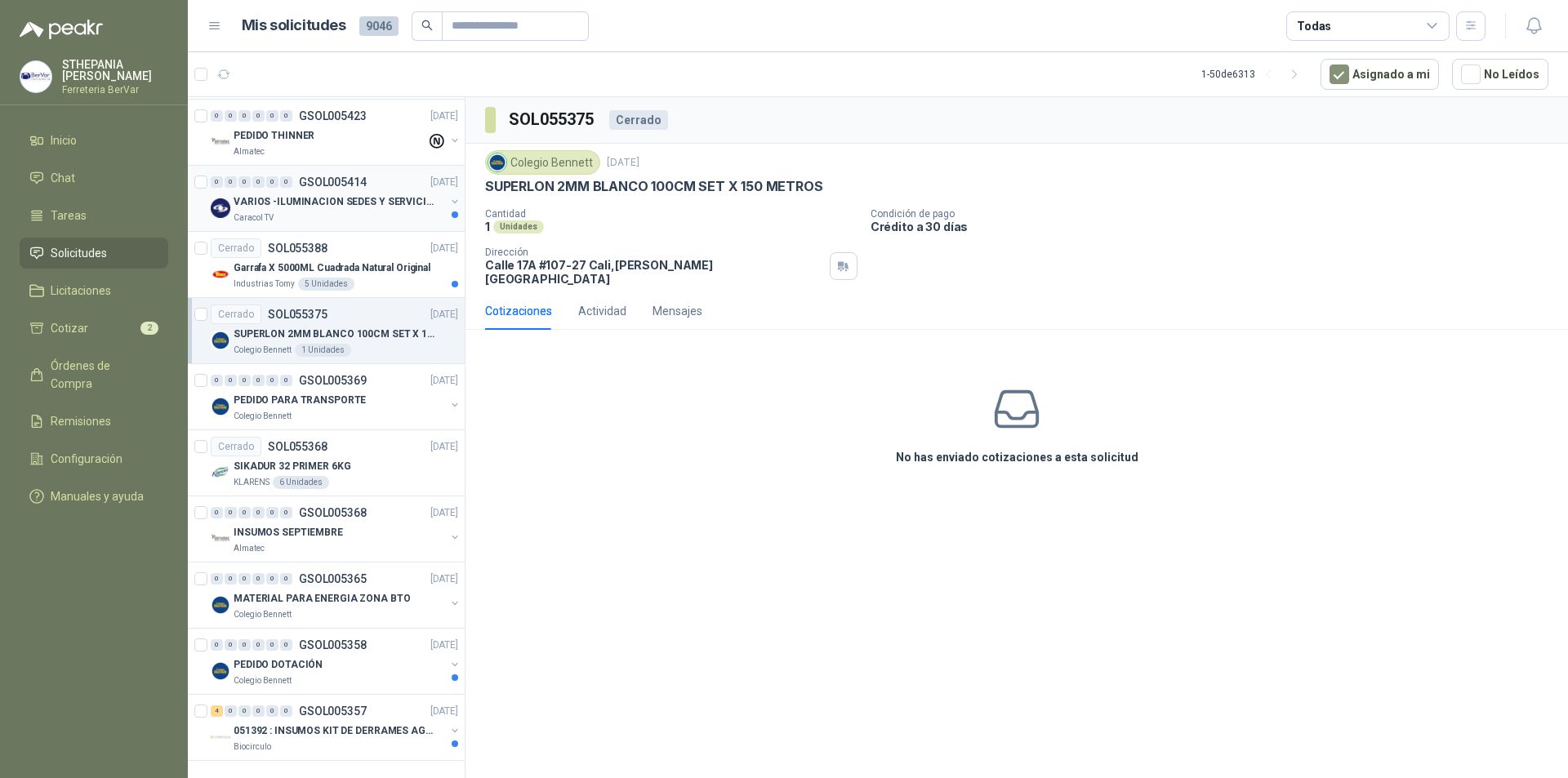
click at [411, 211] on div "Caracol TV" at bounding box center [339, 218] width 211 height 13
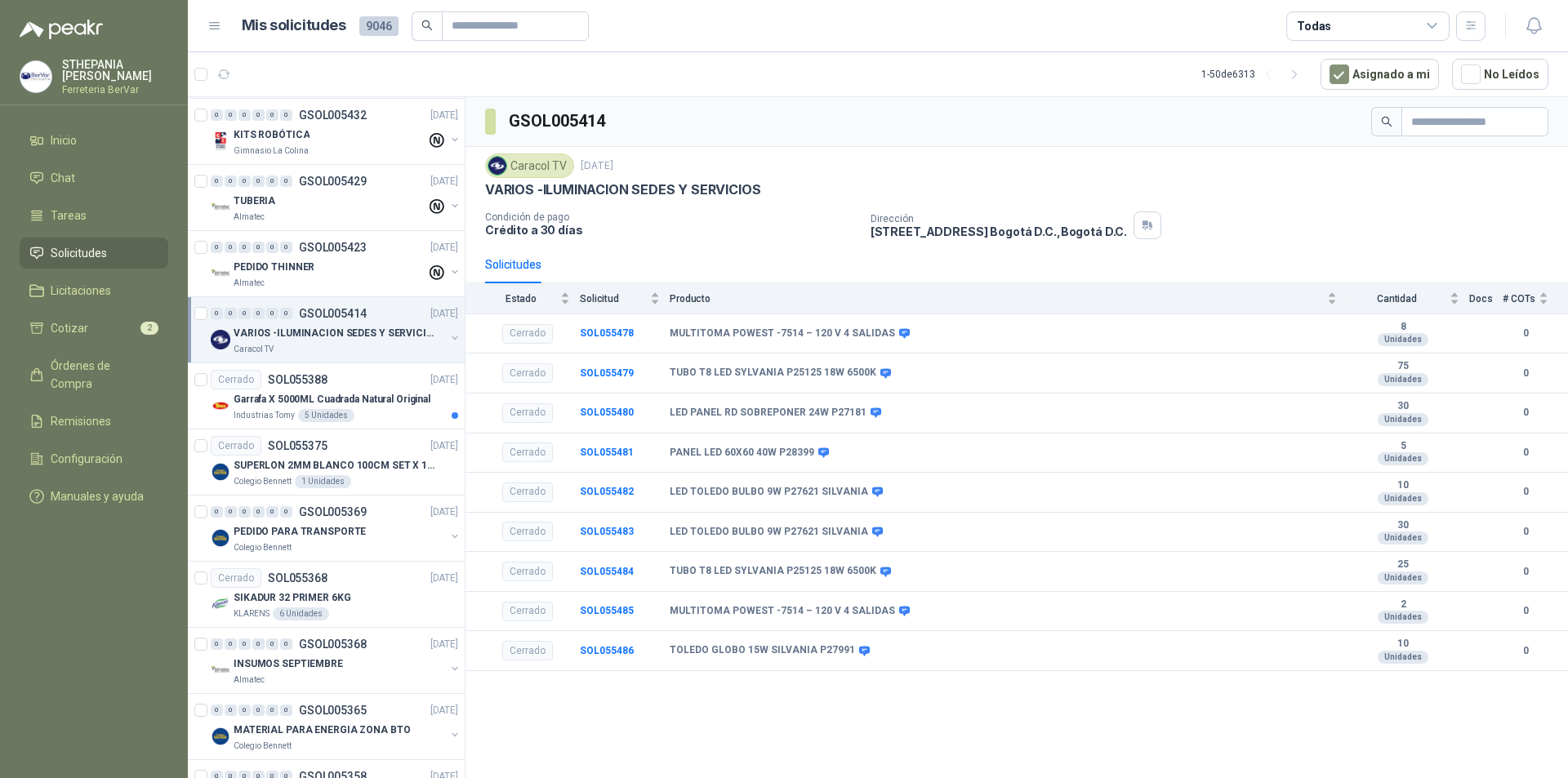
scroll to position [2492, 0]
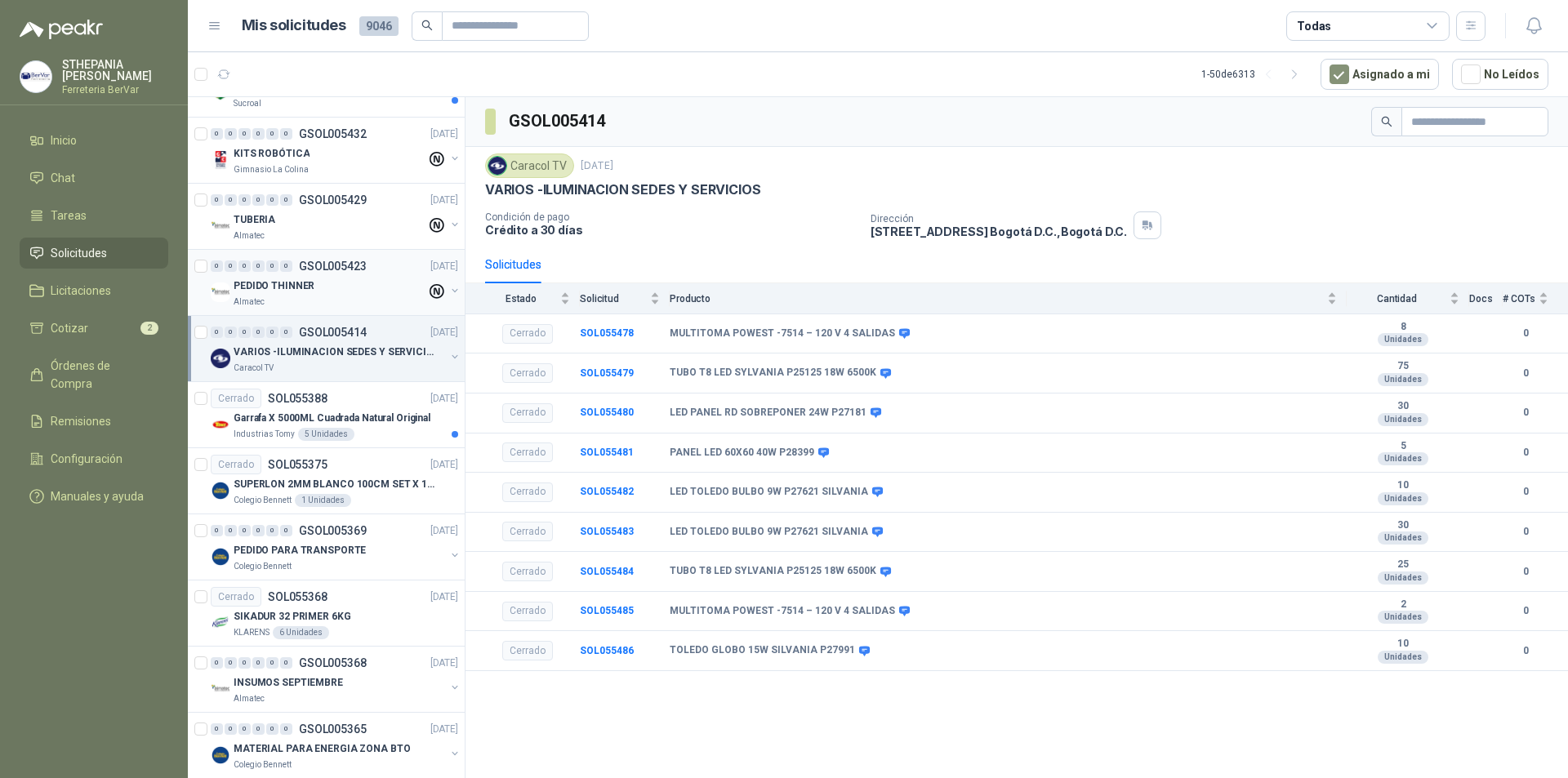
click at [379, 287] on div "PEDIDO THINNER" at bounding box center [330, 285] width 193 height 19
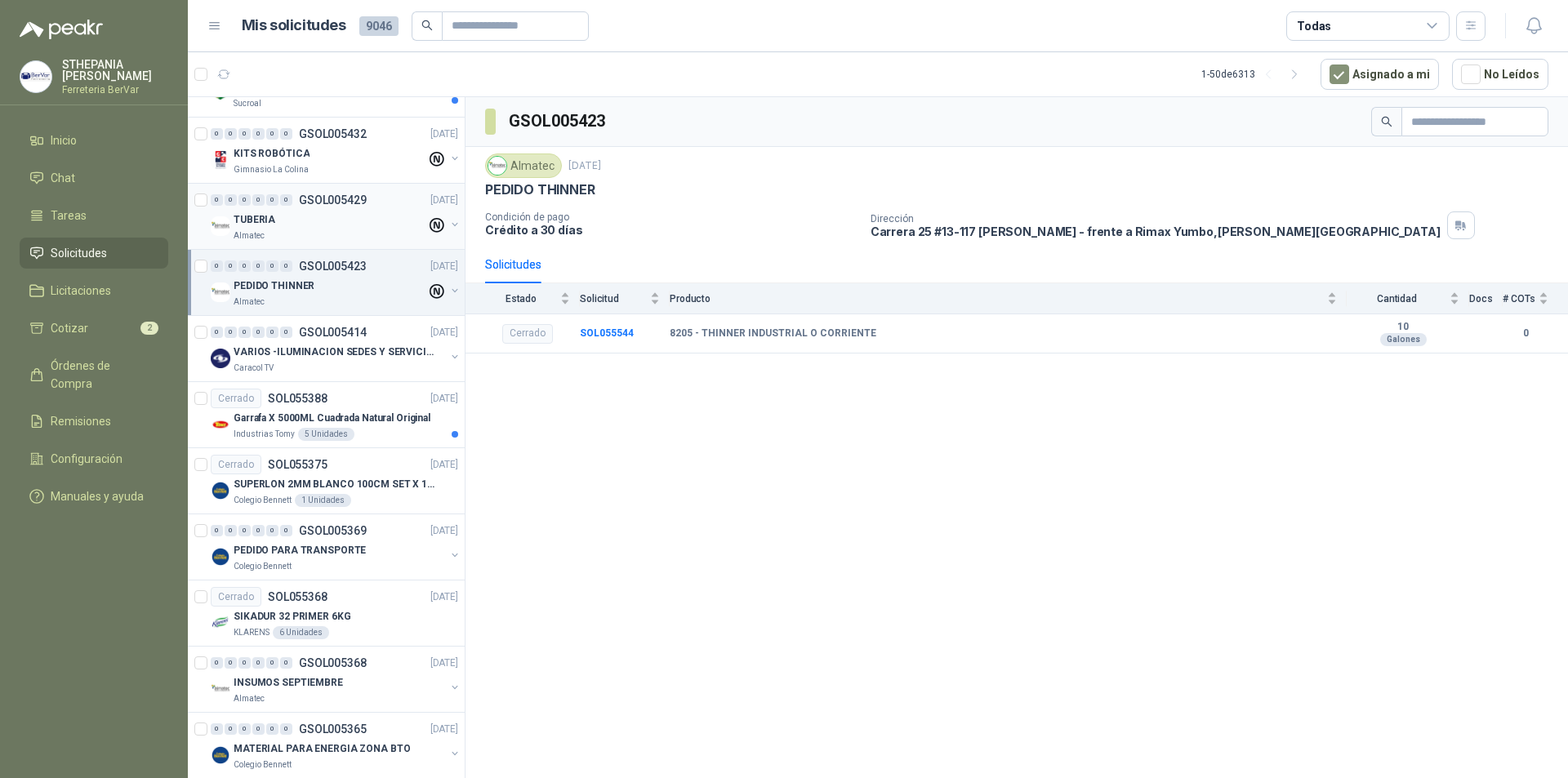
click at [317, 217] on div "TUBERIA" at bounding box center [330, 219] width 193 height 19
click at [194, 275] on div "0 0 0 0 0 0 GSOL005423 [DATE] PEDIDO THINNER Almatec" at bounding box center [326, 283] width 277 height 66
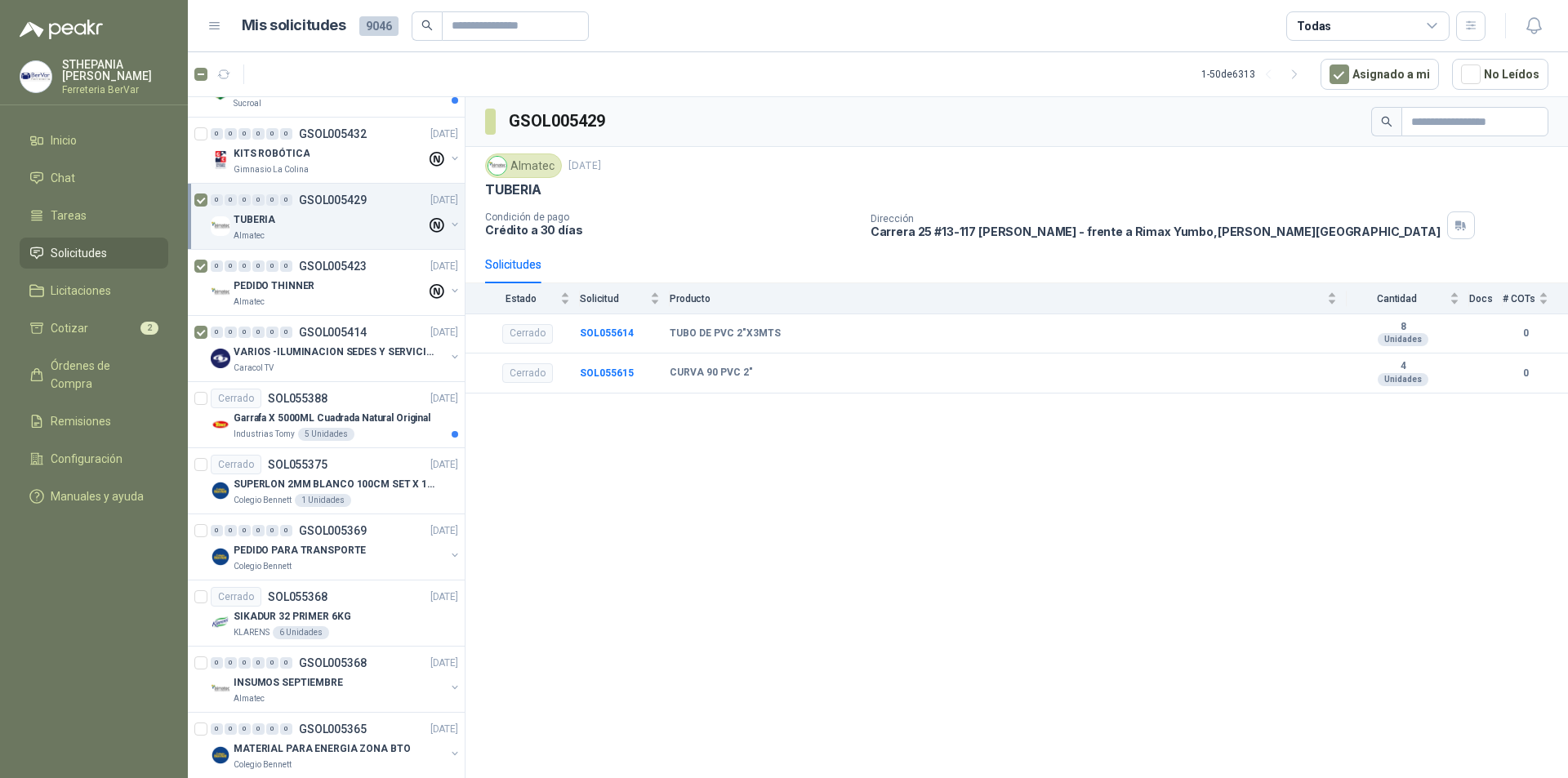
click at [343, 234] on div "Almatec" at bounding box center [330, 235] width 193 height 13
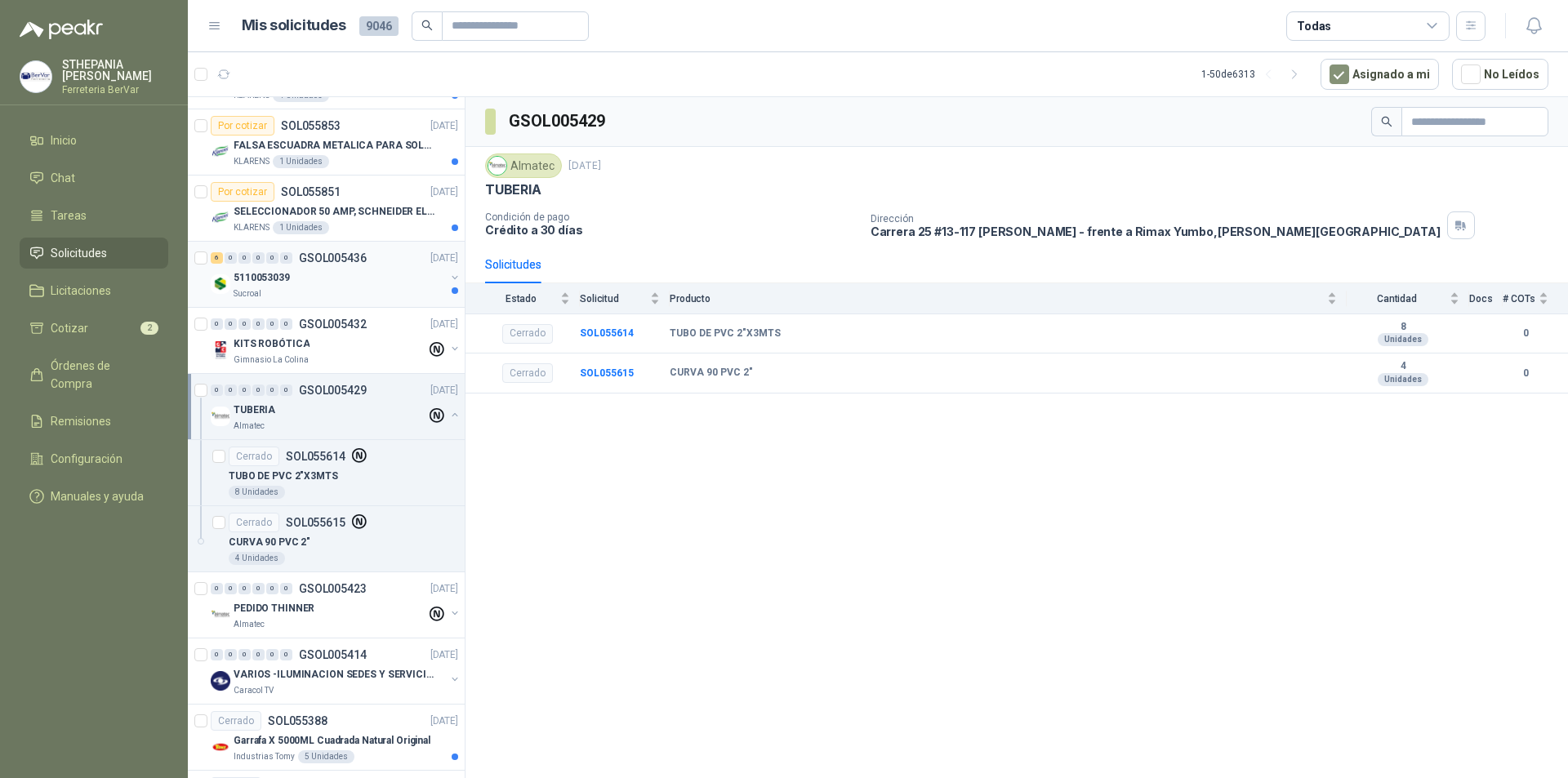
scroll to position [2247, 0]
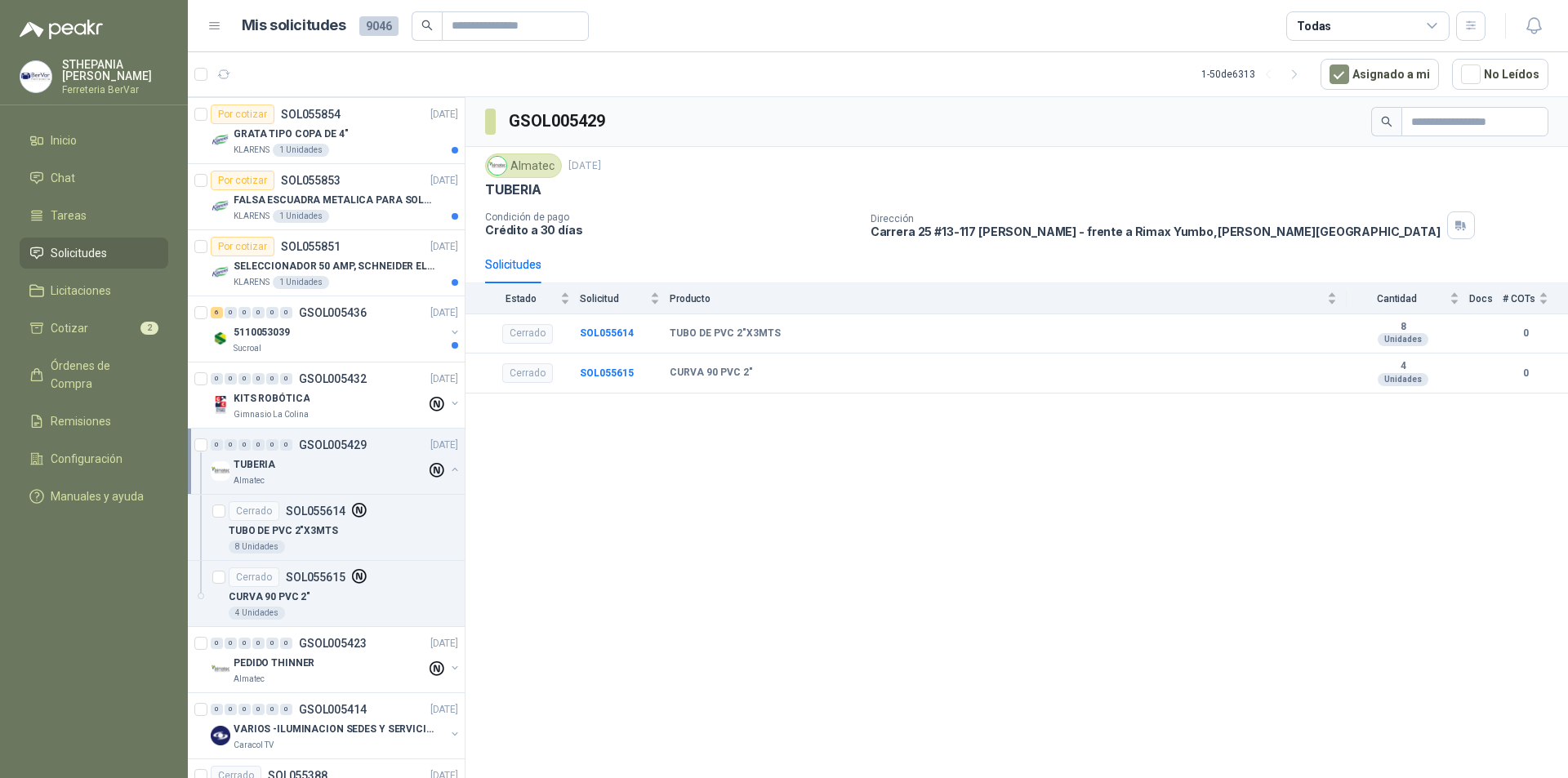
click at [448, 456] on button "button" at bounding box center [454, 469] width 13 height 13
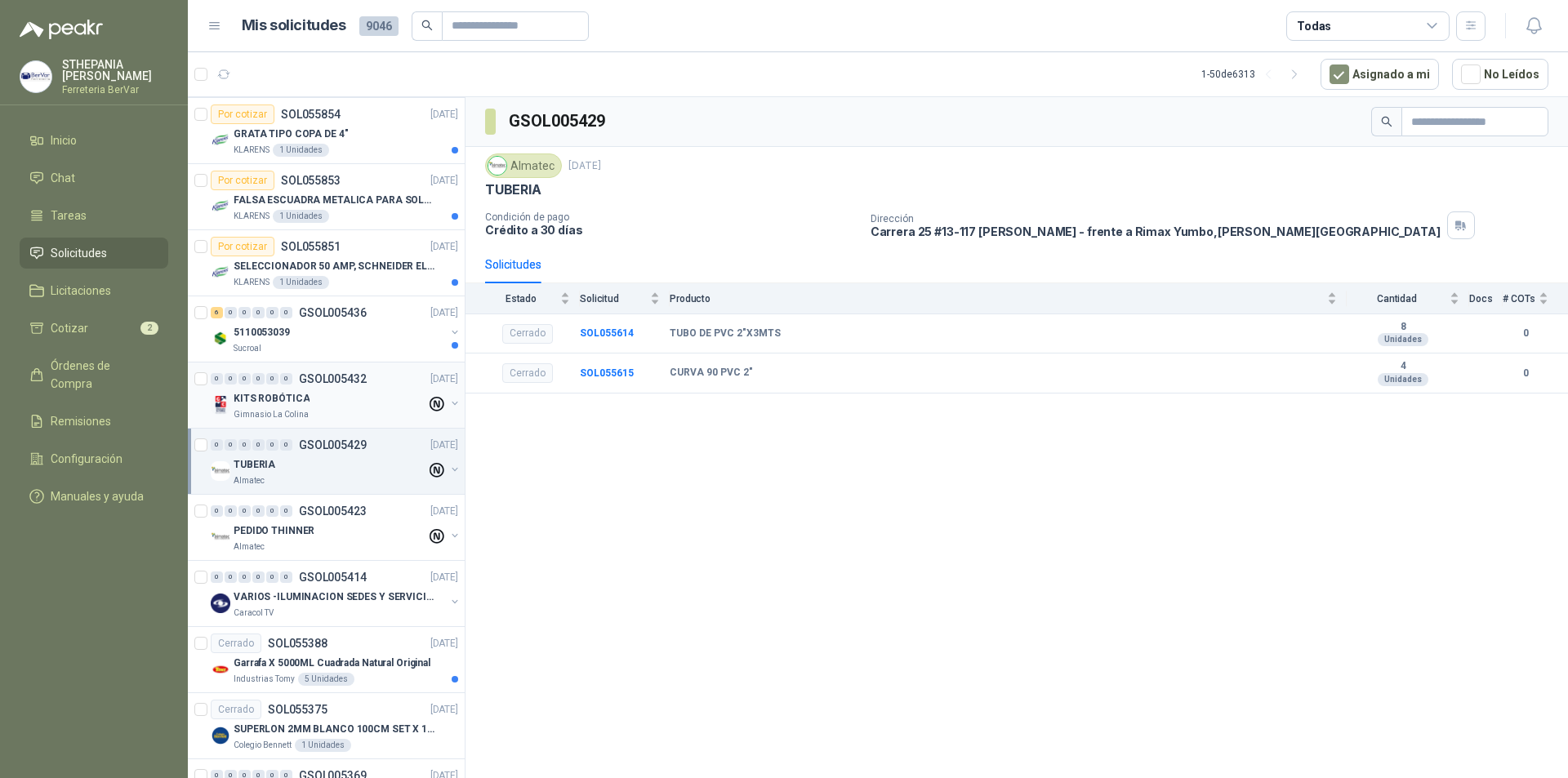
click at [343, 420] on div "Gimnasio La Colina" at bounding box center [330, 414] width 193 height 13
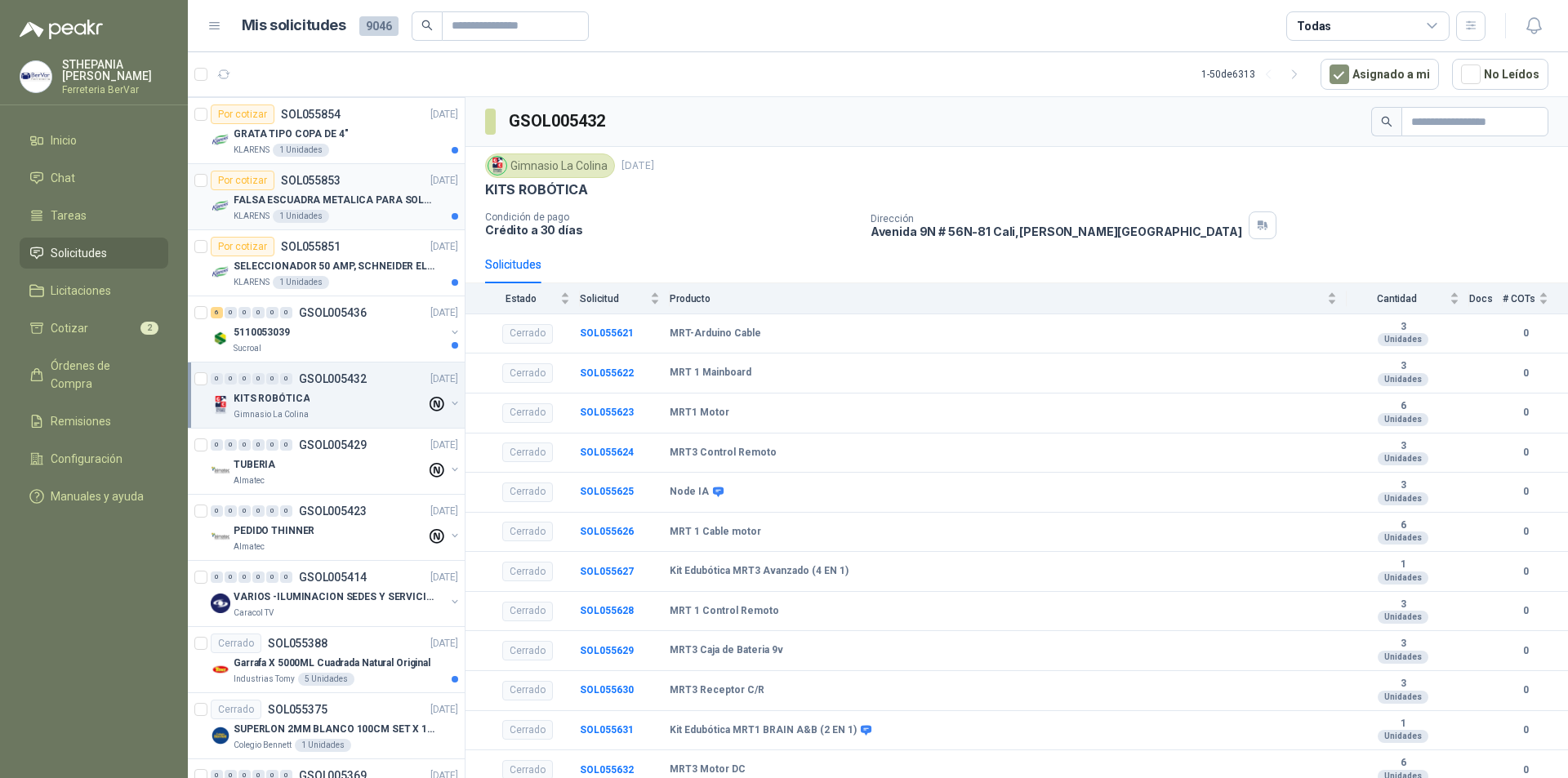
click at [395, 218] on div "KLARENS 1 Unidades" at bounding box center [345, 216] width 224 height 13
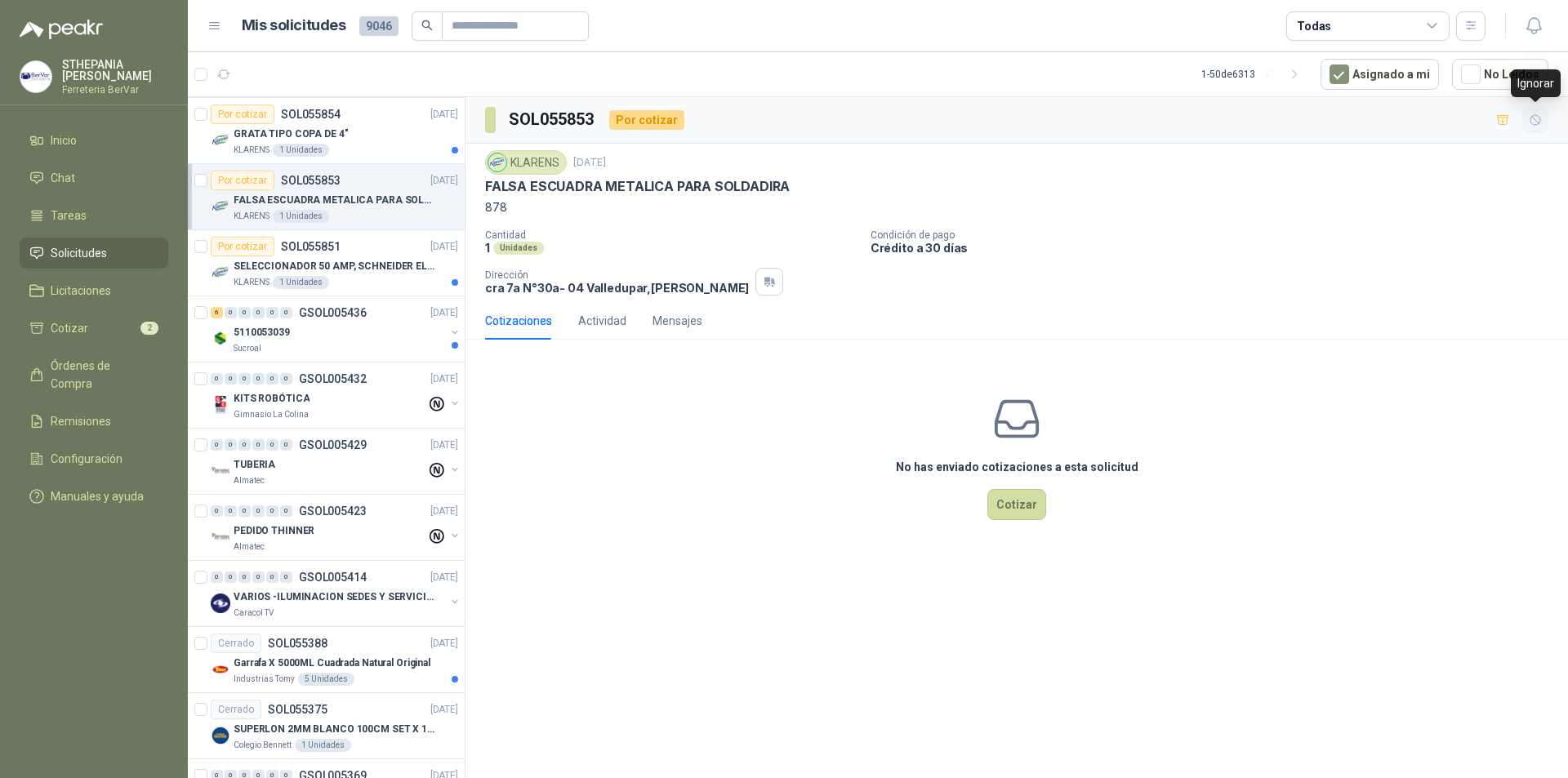
click at [658, 122] on icon "button" at bounding box center [1535, 120] width 14 height 14
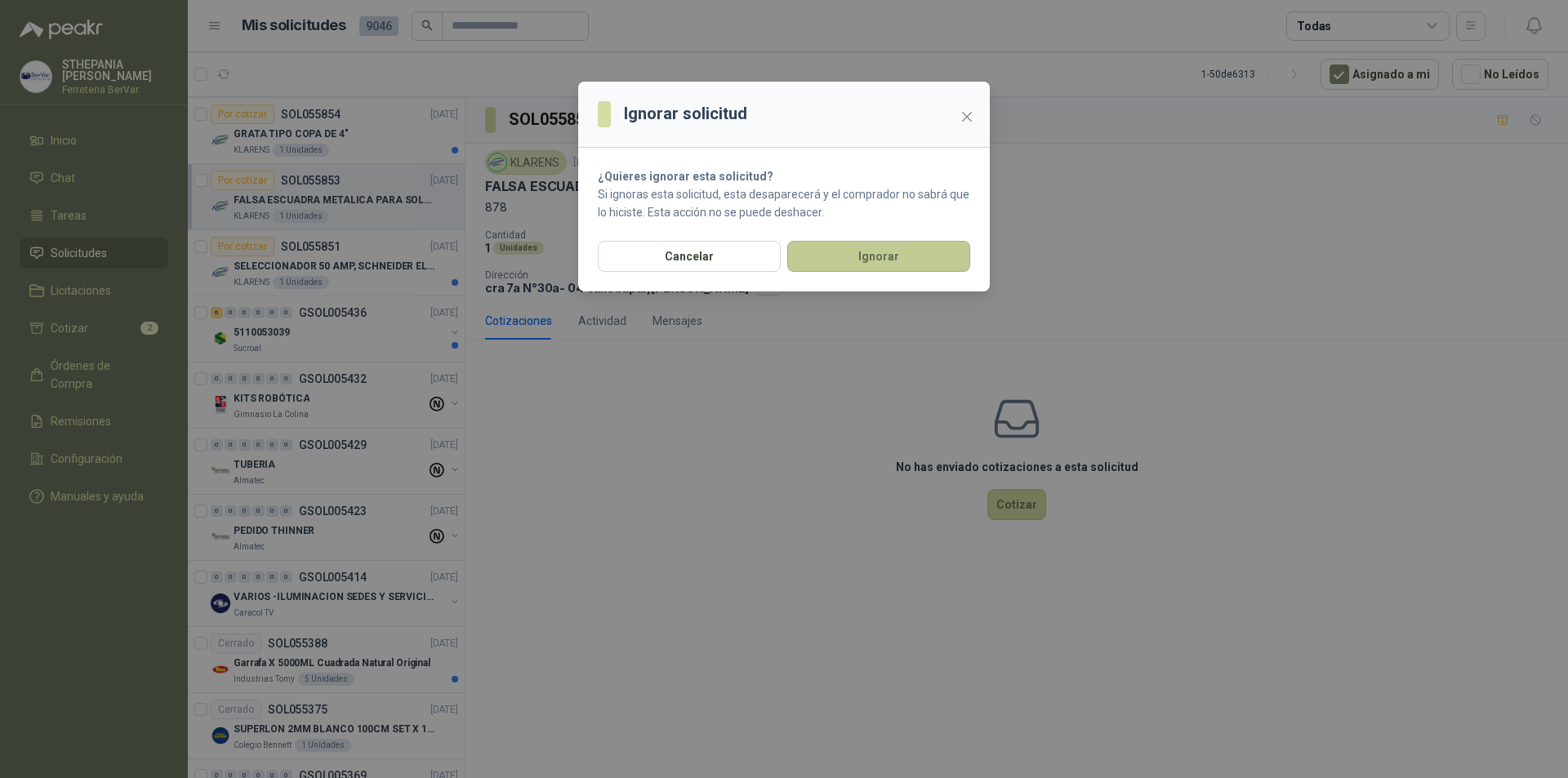
click at [658, 258] on button "Ignorar" at bounding box center [878, 257] width 183 height 31
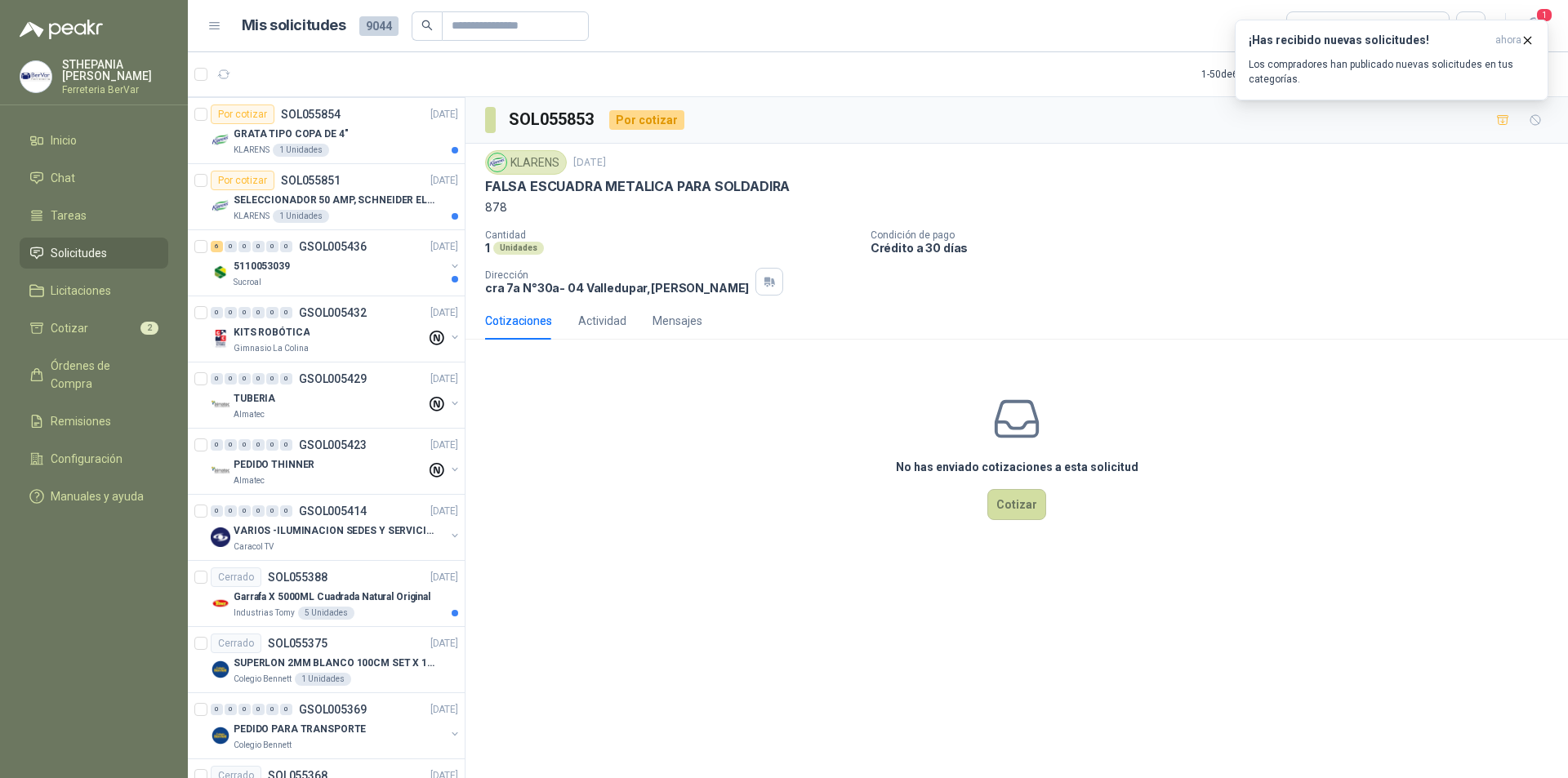
click at [658, 351] on div "Cotizaciones Actividad Mensajes No has enviado cotizaciones a esta solicitud Co…" at bounding box center [1017, 431] width 1103 height 258
